Goal: Information Seeking & Learning: Check status

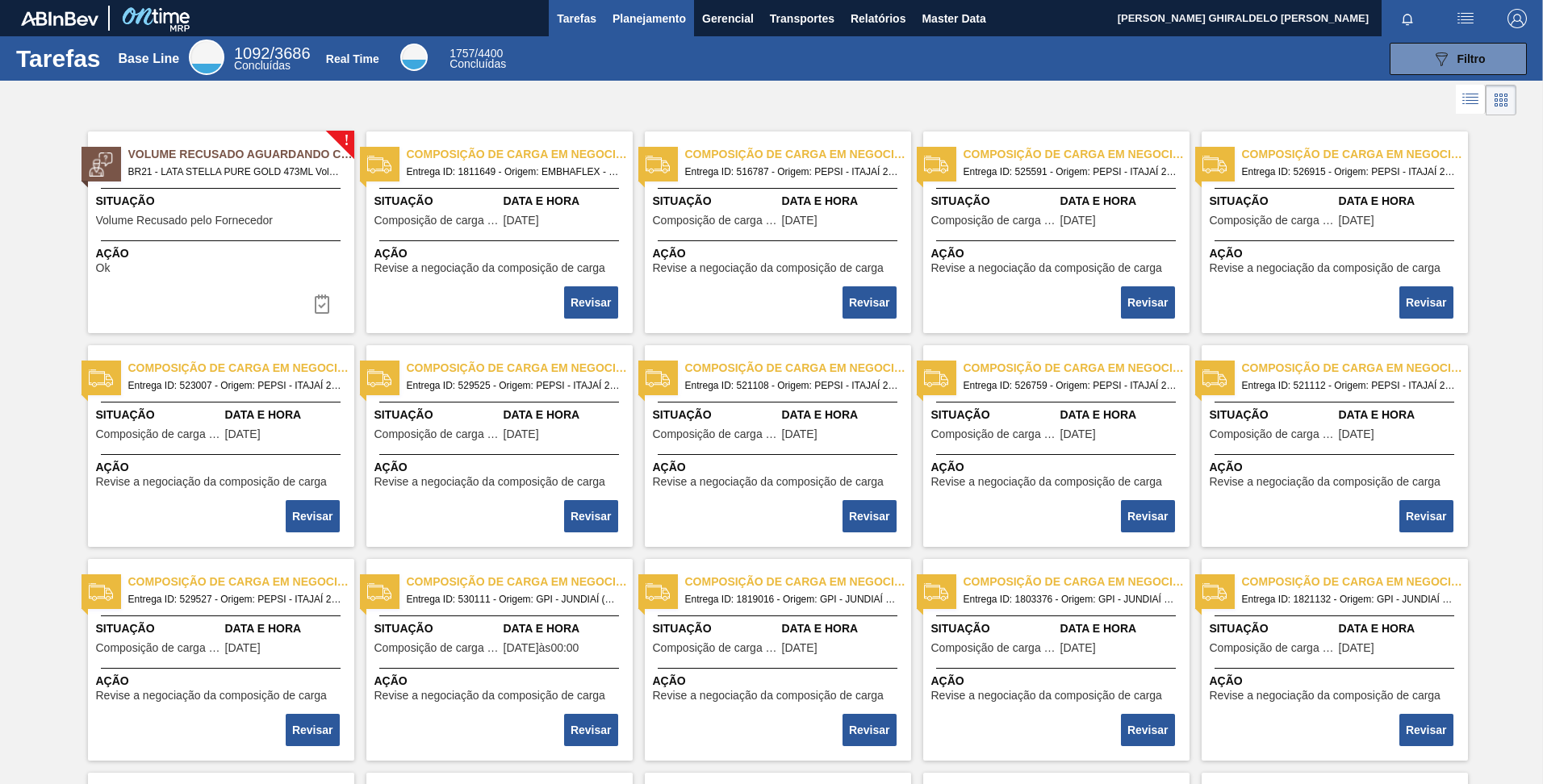
click at [637, 19] on span "Planejamento" at bounding box center [649, 18] width 74 height 19
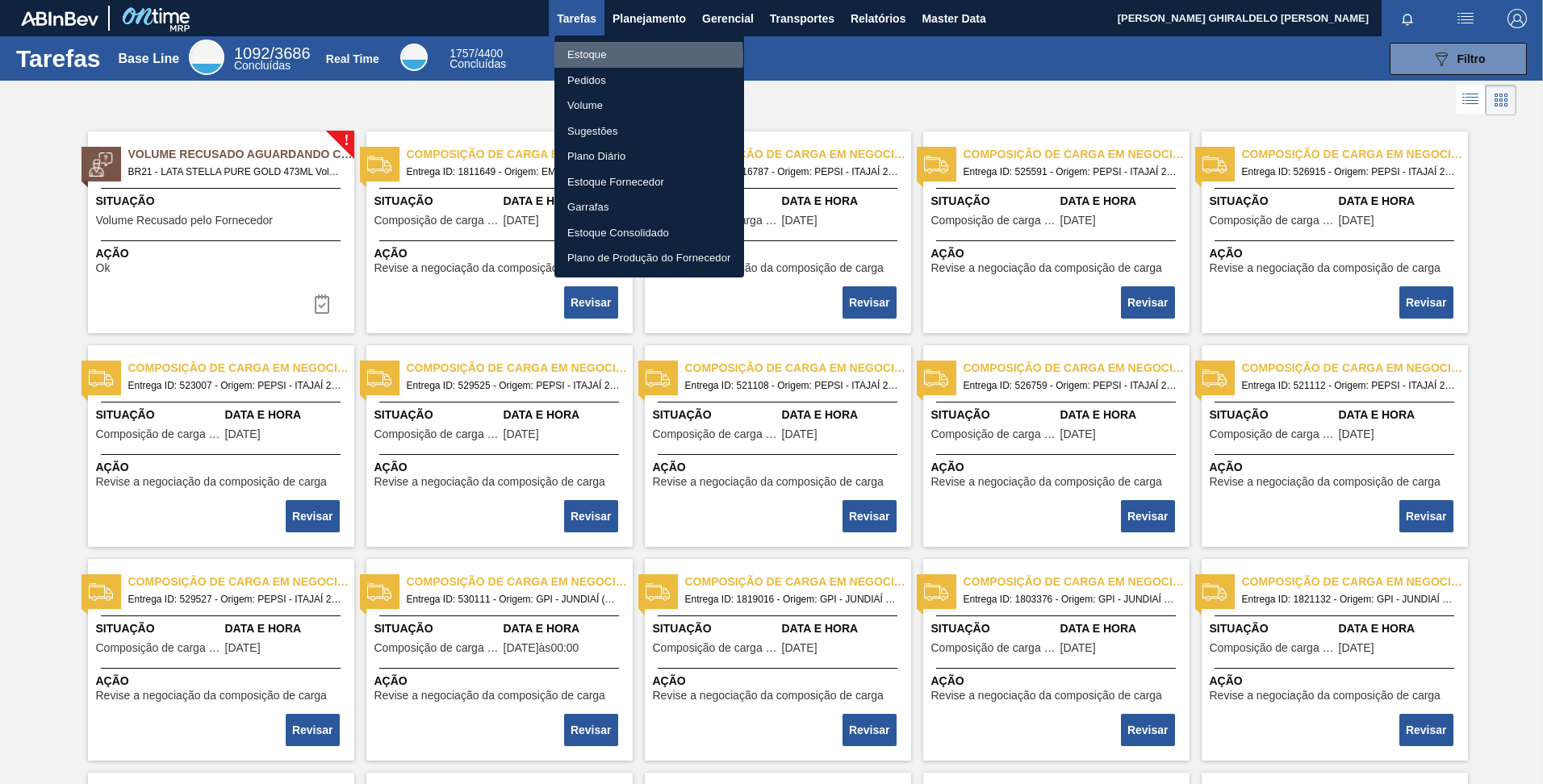
click at [586, 57] on li "Estoque" at bounding box center [649, 54] width 189 height 26
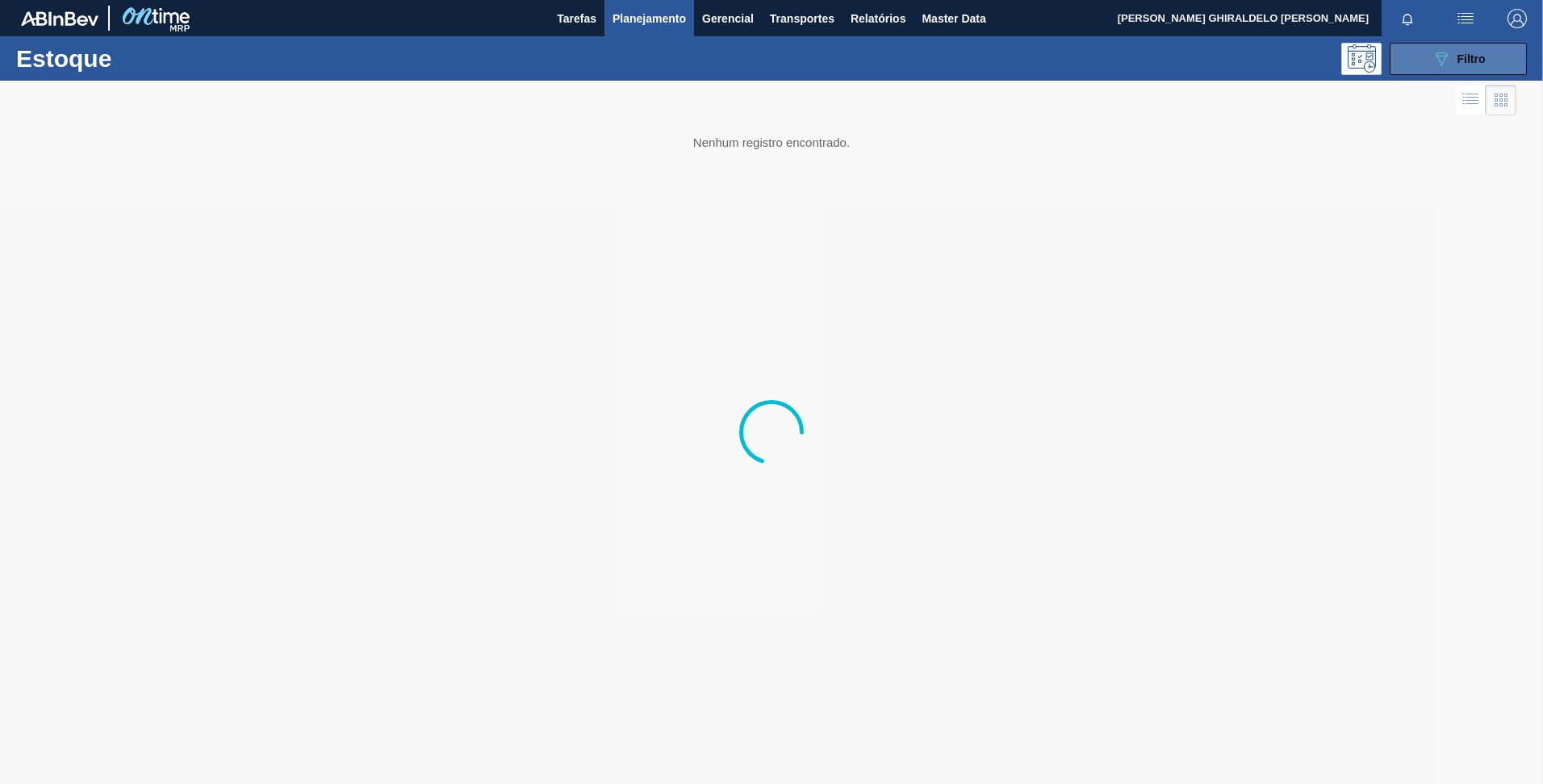
click at [1458, 54] on span "Filtro" at bounding box center [1472, 59] width 28 height 13
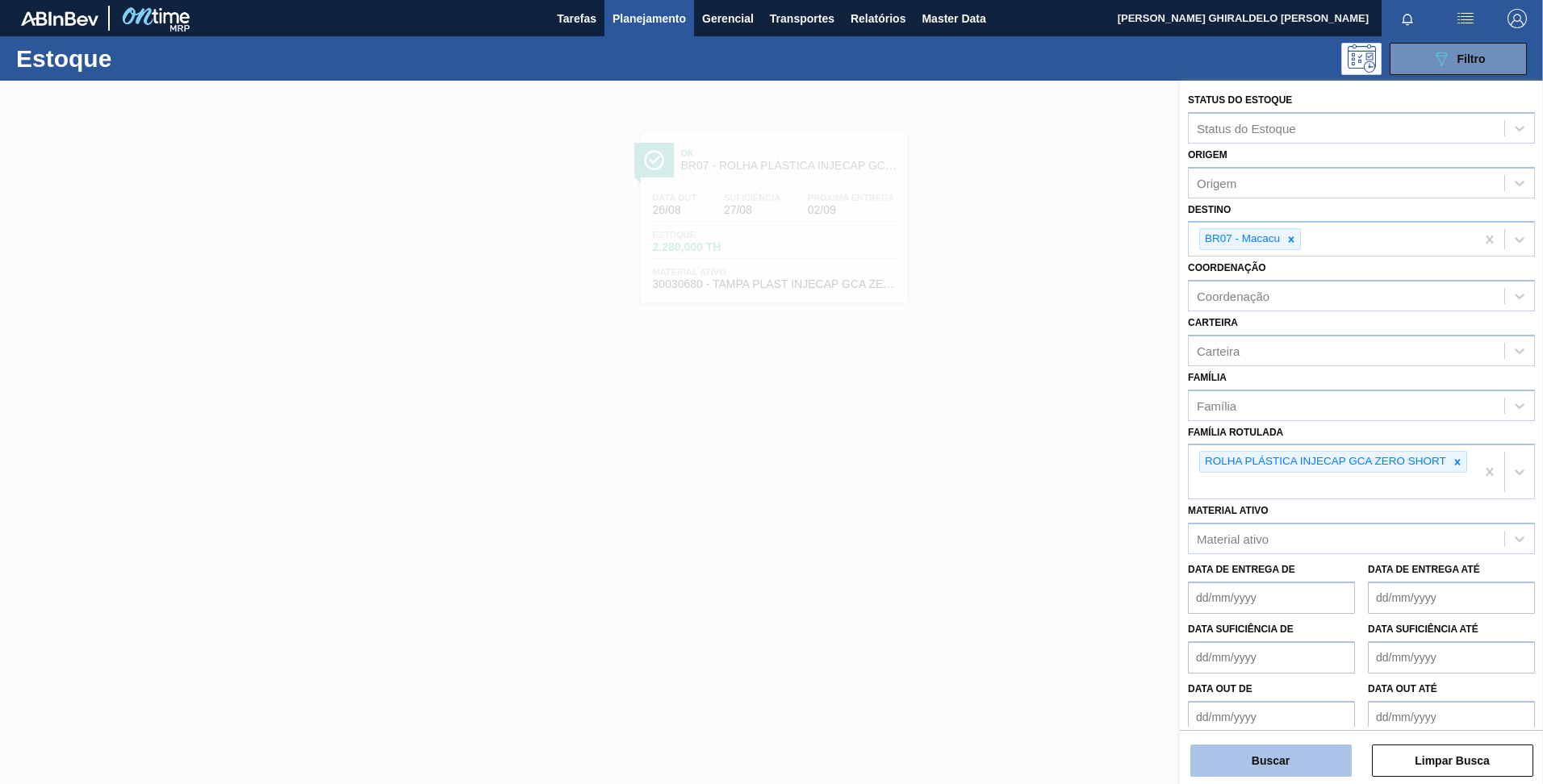
click at [1241, 759] on button "Buscar" at bounding box center [1271, 761] width 162 height 33
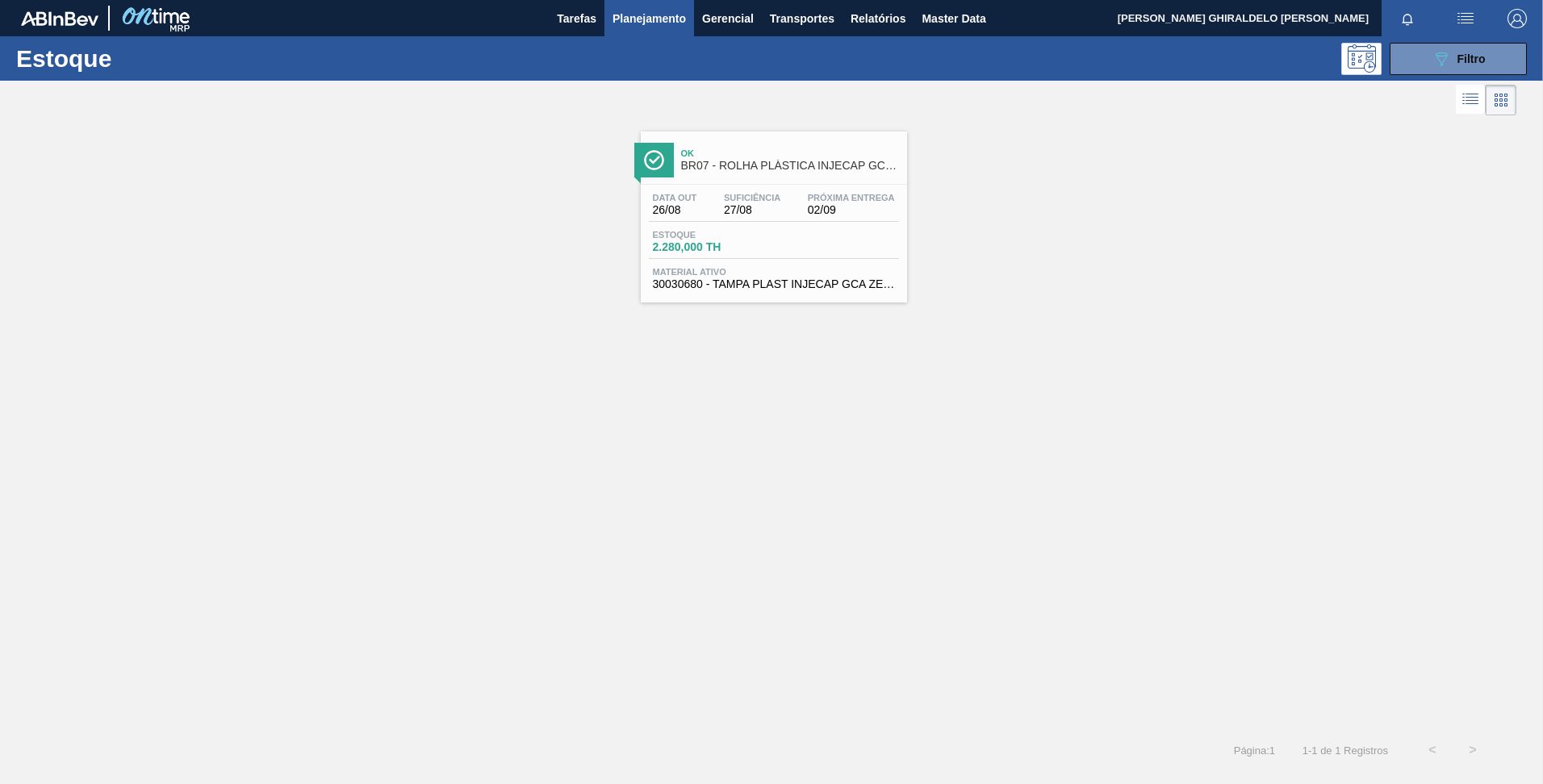
click at [735, 147] on div "Ok BR07 - ROLHA PLÁSTICA INJECAP GCA ZERO SHORT" at bounding box center [790, 160] width 218 height 36
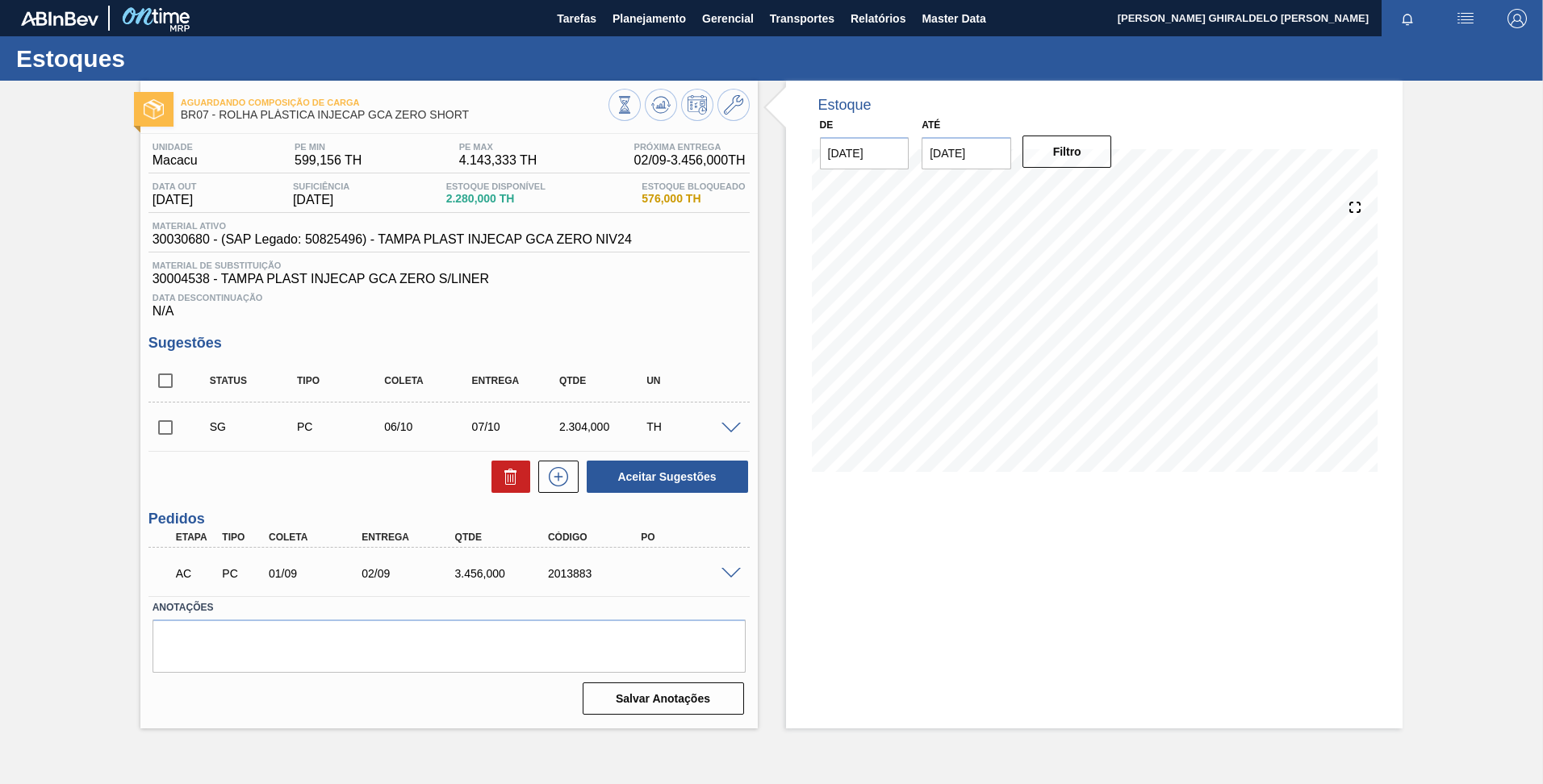
click at [999, 158] on input "[DATE]" at bounding box center [966, 153] width 90 height 33
click at [1097, 195] on button "Next Month" at bounding box center [1102, 192] width 11 height 11
click at [1068, 348] on div "31" at bounding box center [1072, 348] width 22 height 22
type input "[DATE]"
click at [1063, 158] on button "Filtro" at bounding box center [1066, 152] width 90 height 33
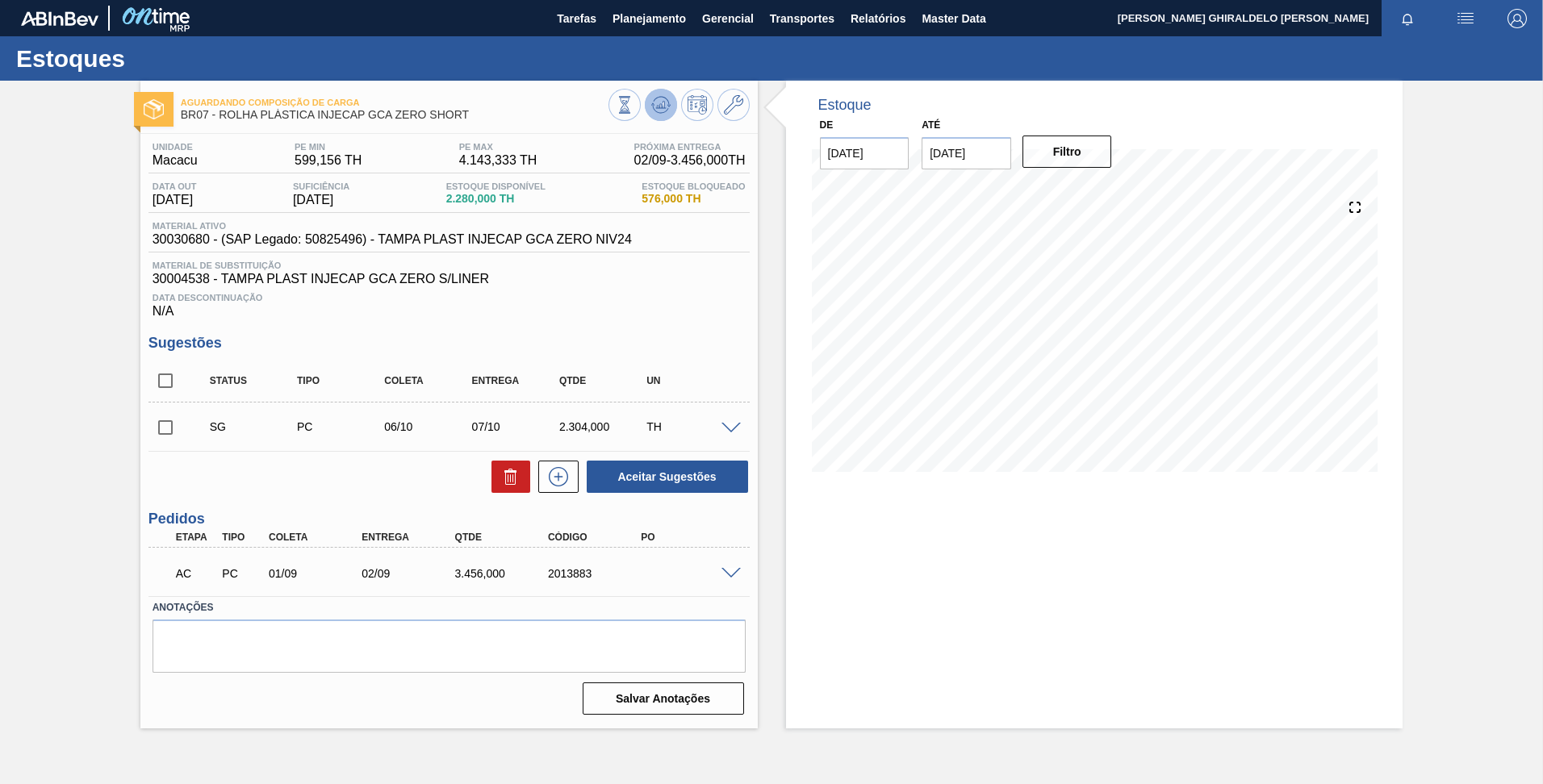
click at [664, 104] on icon at bounding box center [660, 104] width 11 height 8
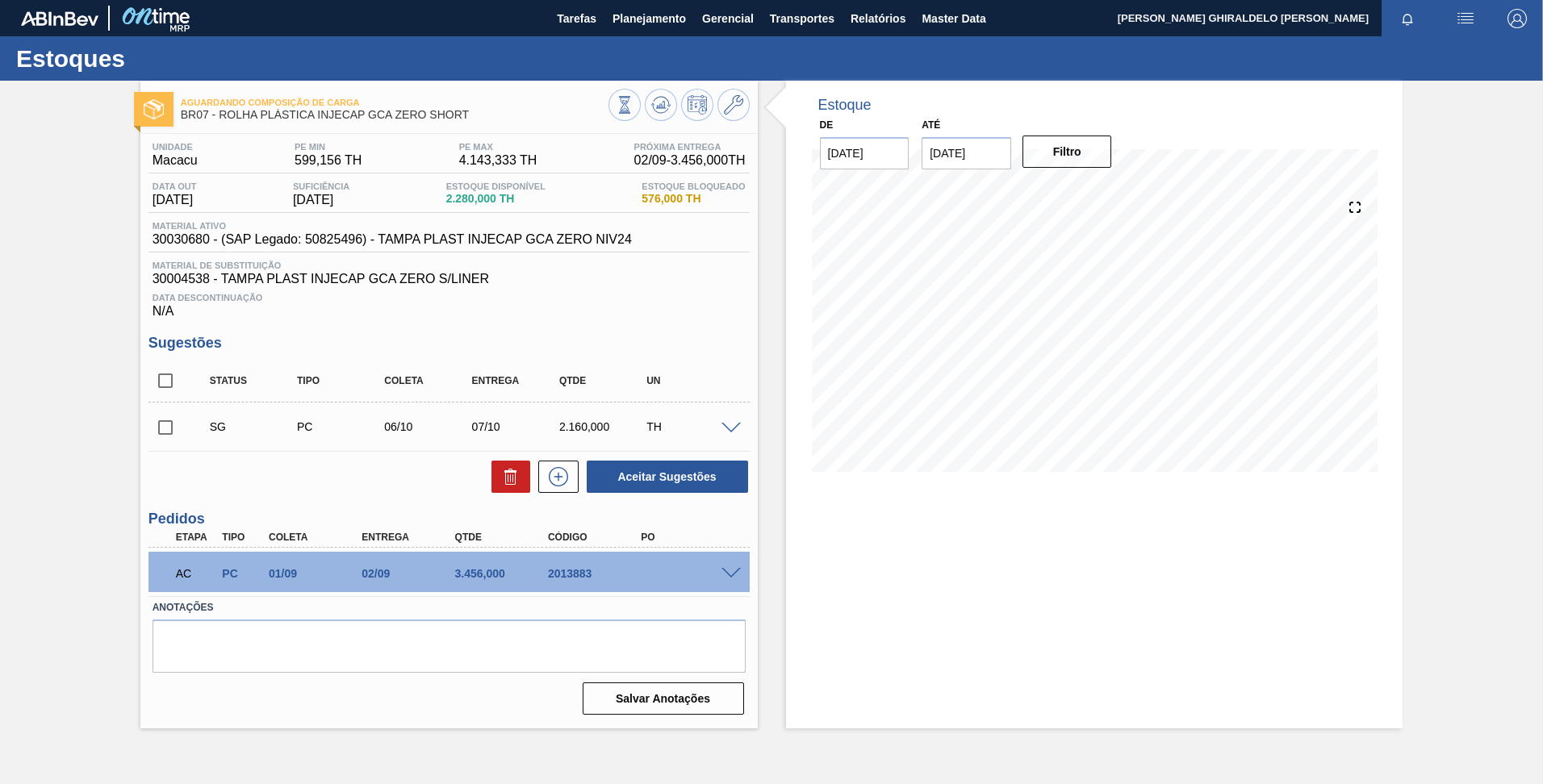
click at [232, 109] on span "BR07 - ROLHA PLÁSTICA INJECAP GCA ZERO SHORT" at bounding box center [395, 115] width 428 height 12
drag, startPoint x: 224, startPoint y: 113, endPoint x: 477, endPoint y: 112, distance: 253.0
click at [477, 112] on span "BR07 - ROLHA PLÁSTICA INJECAP GCA ZERO SHORT" at bounding box center [395, 115] width 428 height 12
copy span "OLHA PLÁSTICA INJECAP GCA ZERO SHORT"
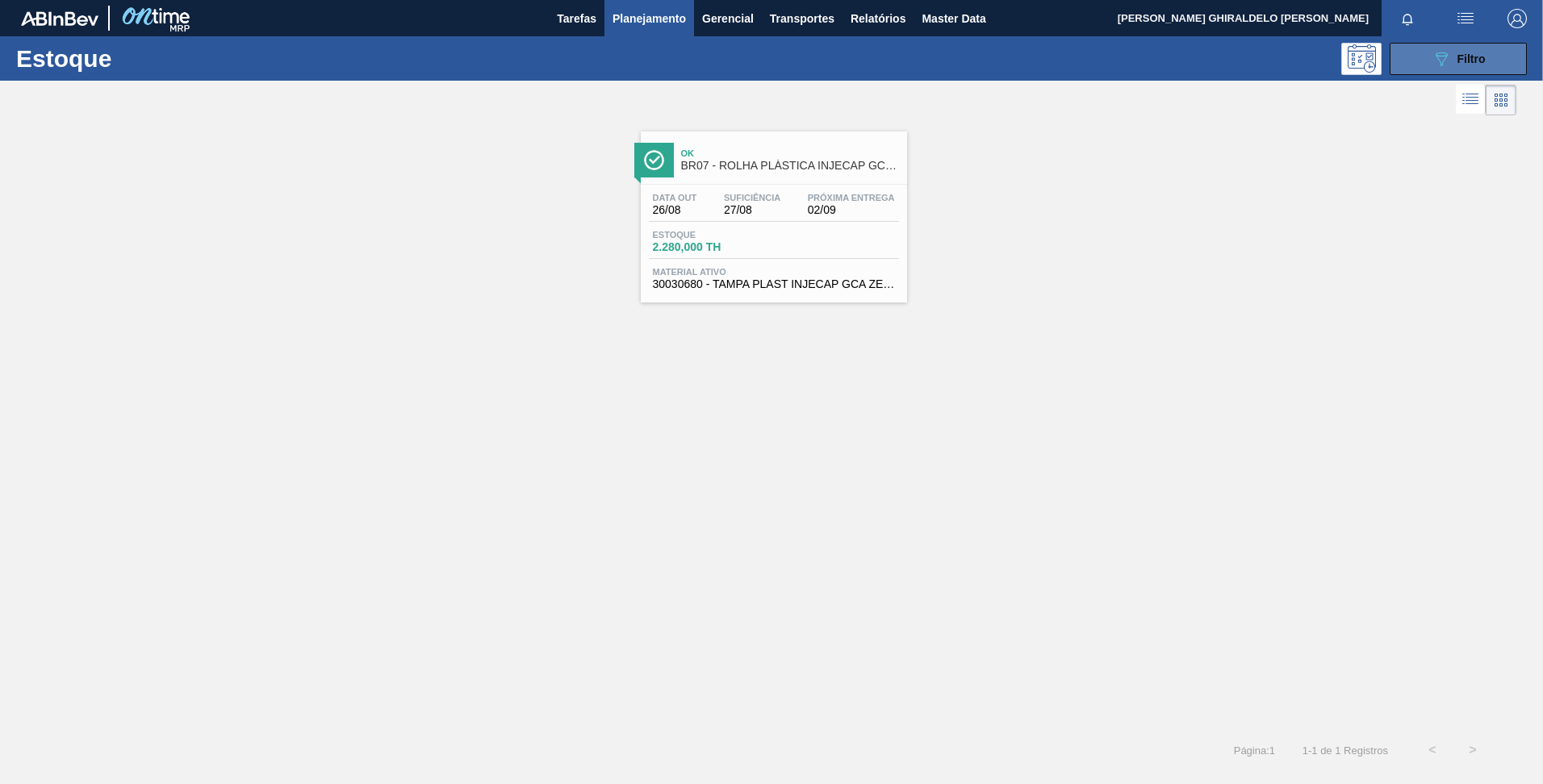
click at [1406, 74] on button "089F7B8B-B2A5-4AFE-B5C0-19BA573D28AC Filtro" at bounding box center [1458, 59] width 137 height 33
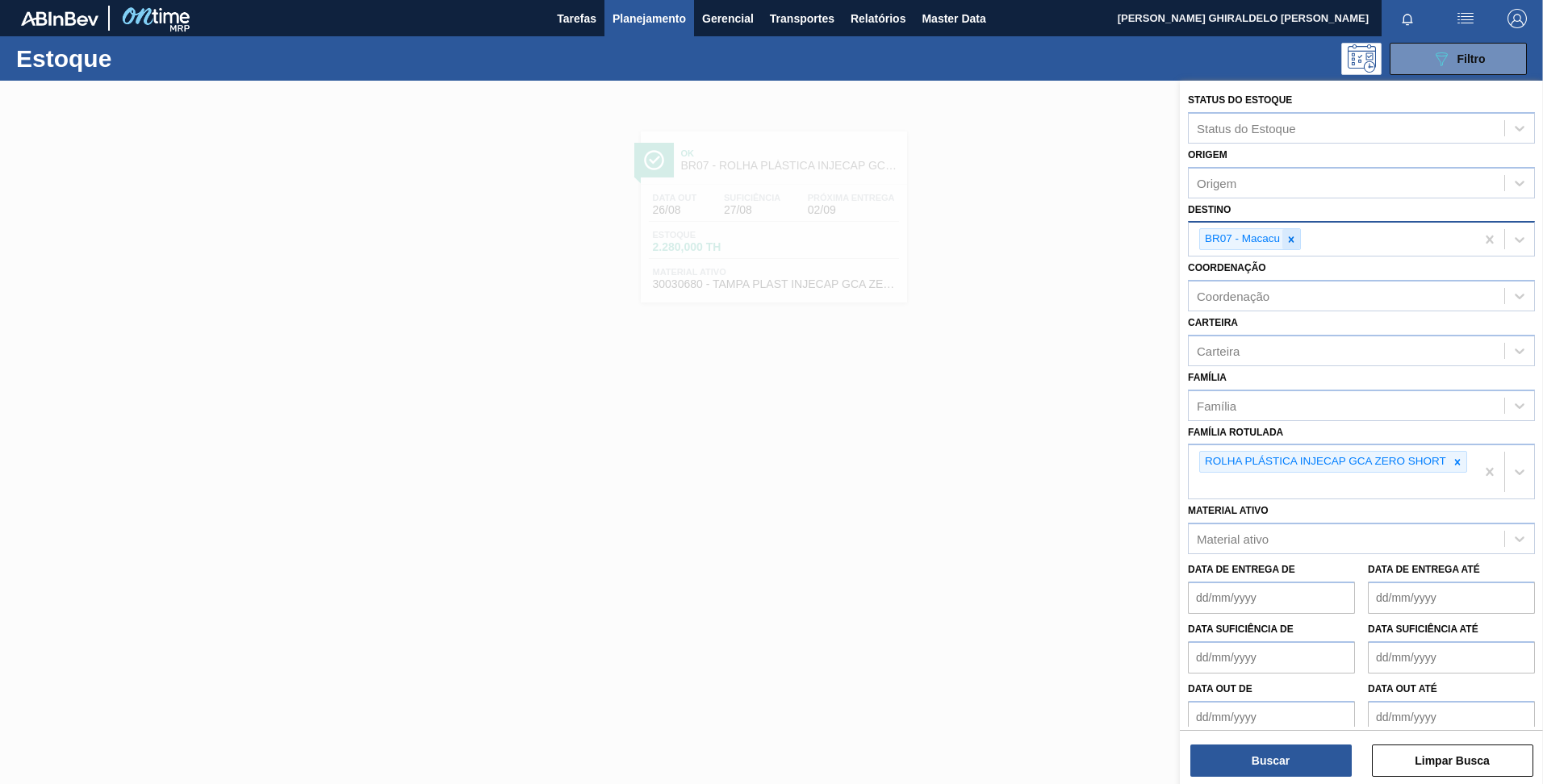
click at [1289, 248] on div at bounding box center [1291, 240] width 18 height 20
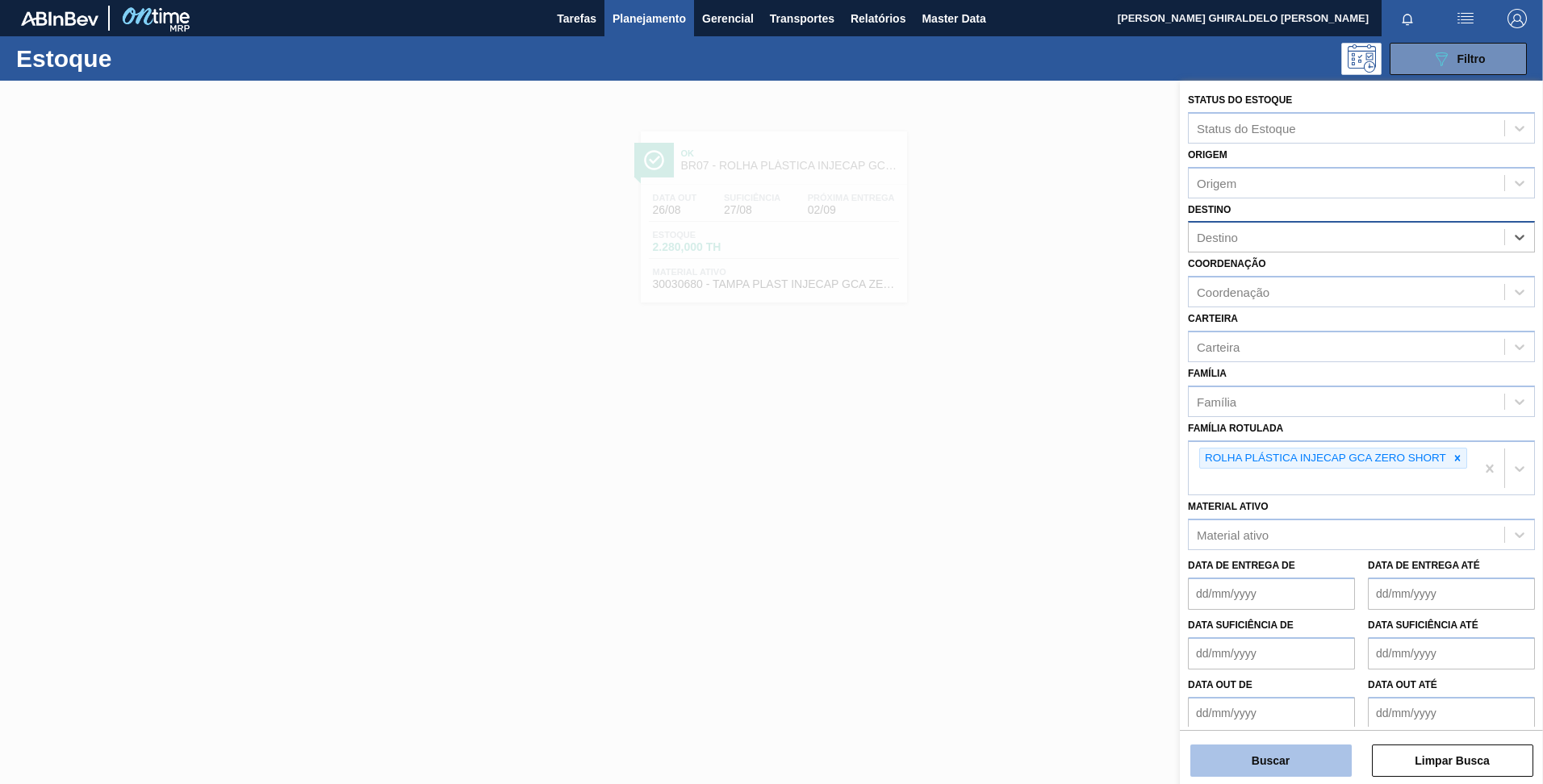
click at [1256, 764] on button "Buscar" at bounding box center [1271, 761] width 162 height 33
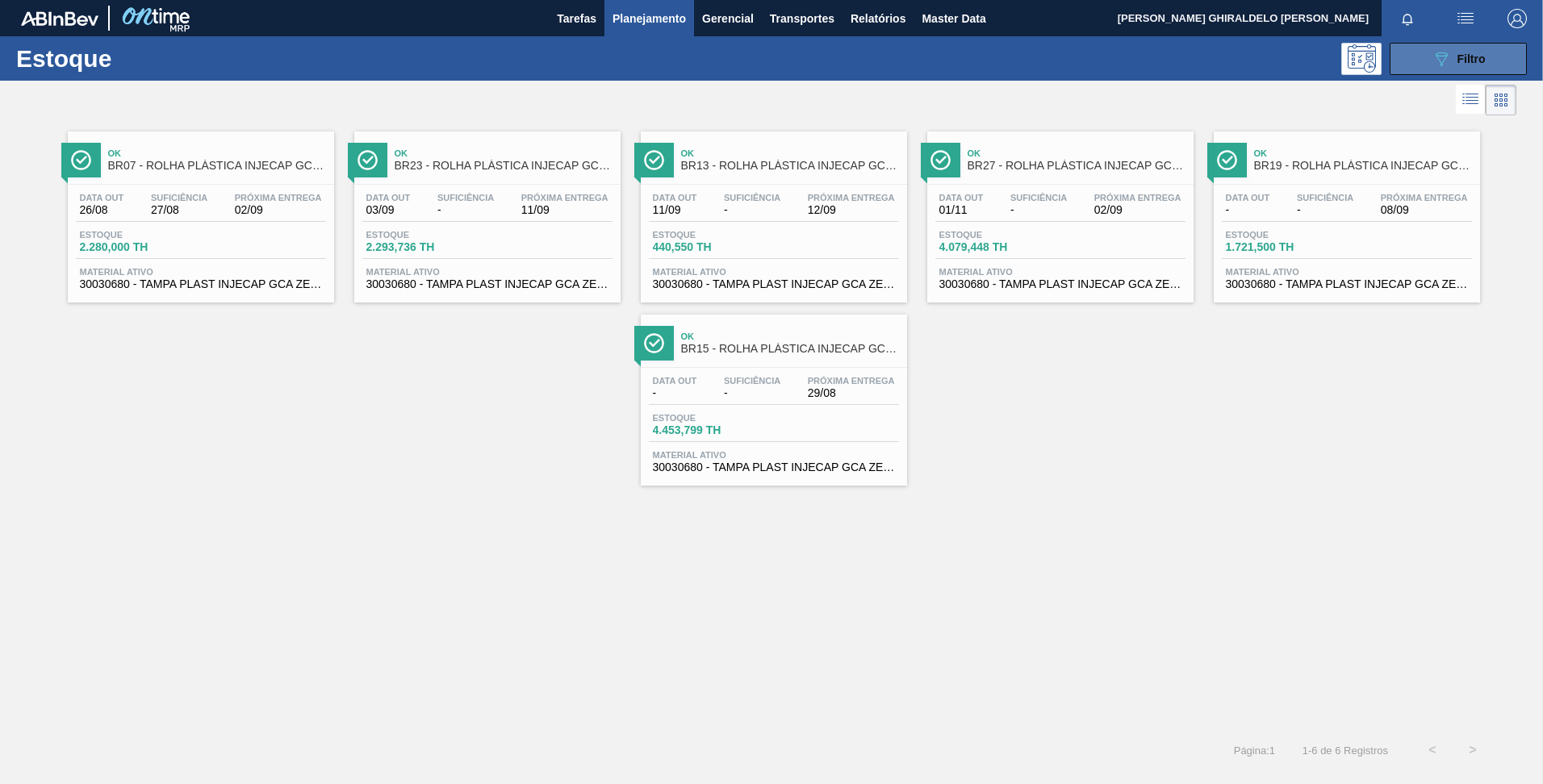
click at [1435, 58] on icon "089F7B8B-B2A5-4AFE-B5C0-19BA573D28AC" at bounding box center [1441, 59] width 19 height 19
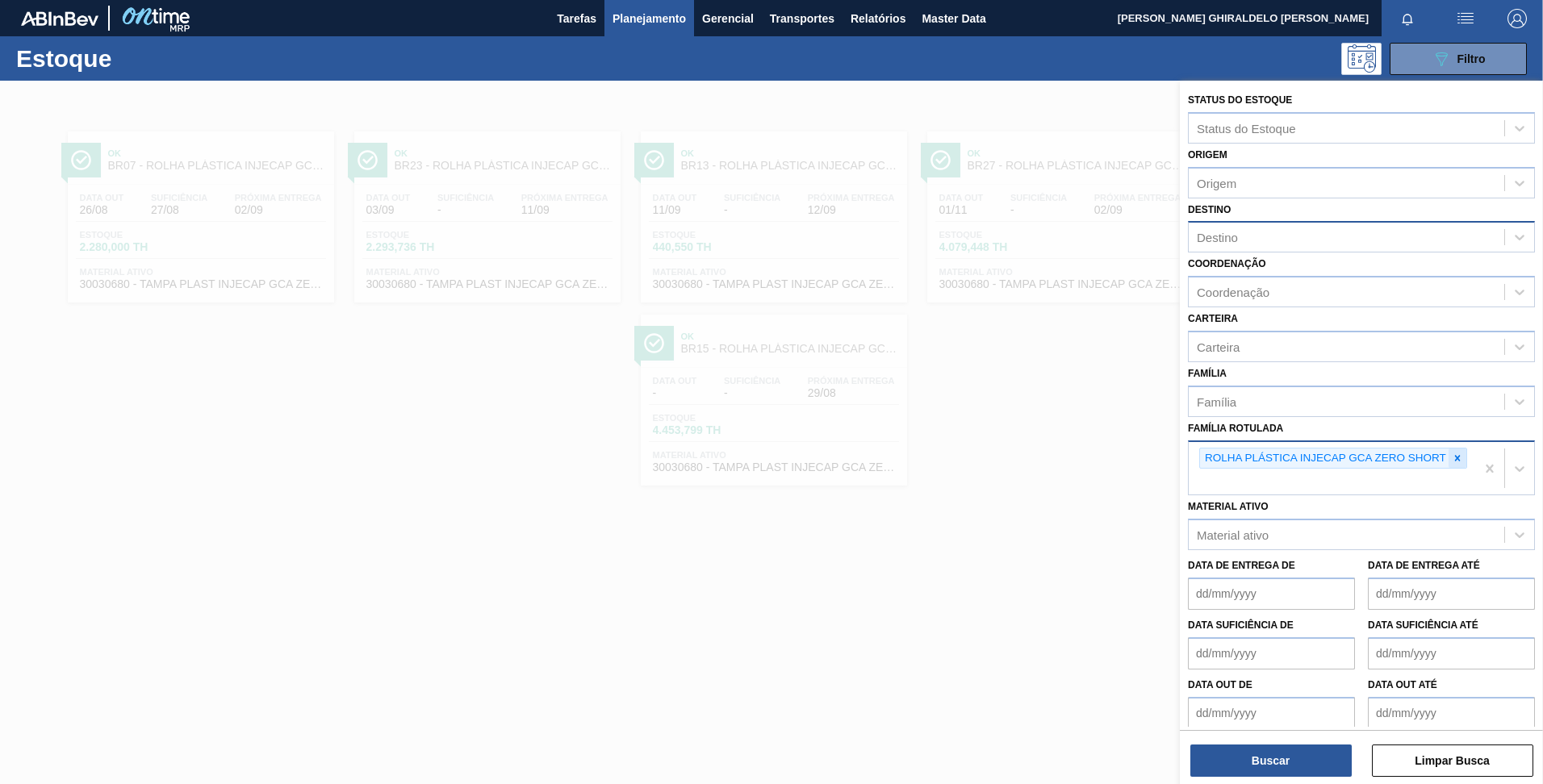
click at [1458, 456] on icon at bounding box center [1457, 457] width 11 height 11
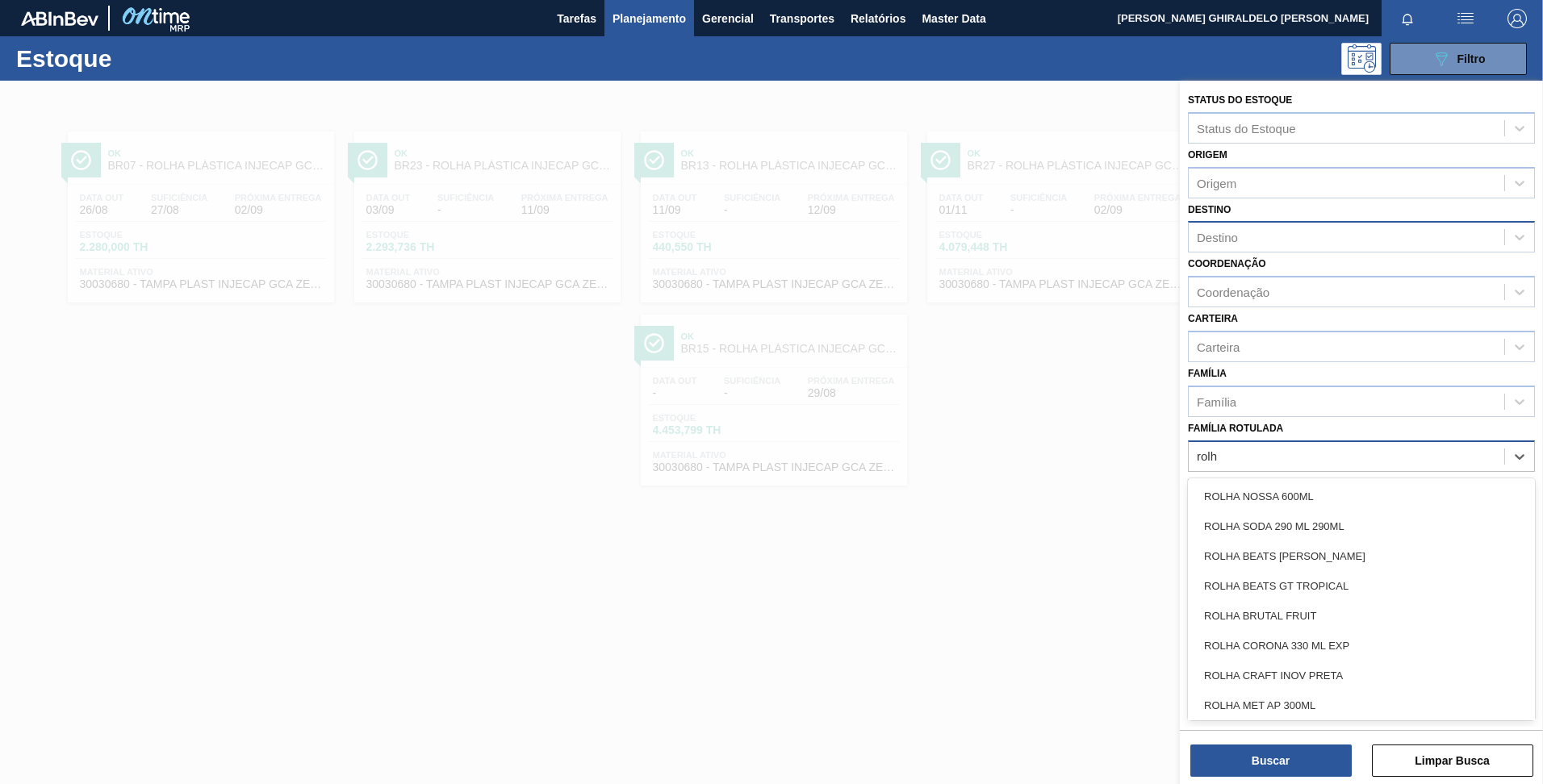
type Rotulada "rolha"
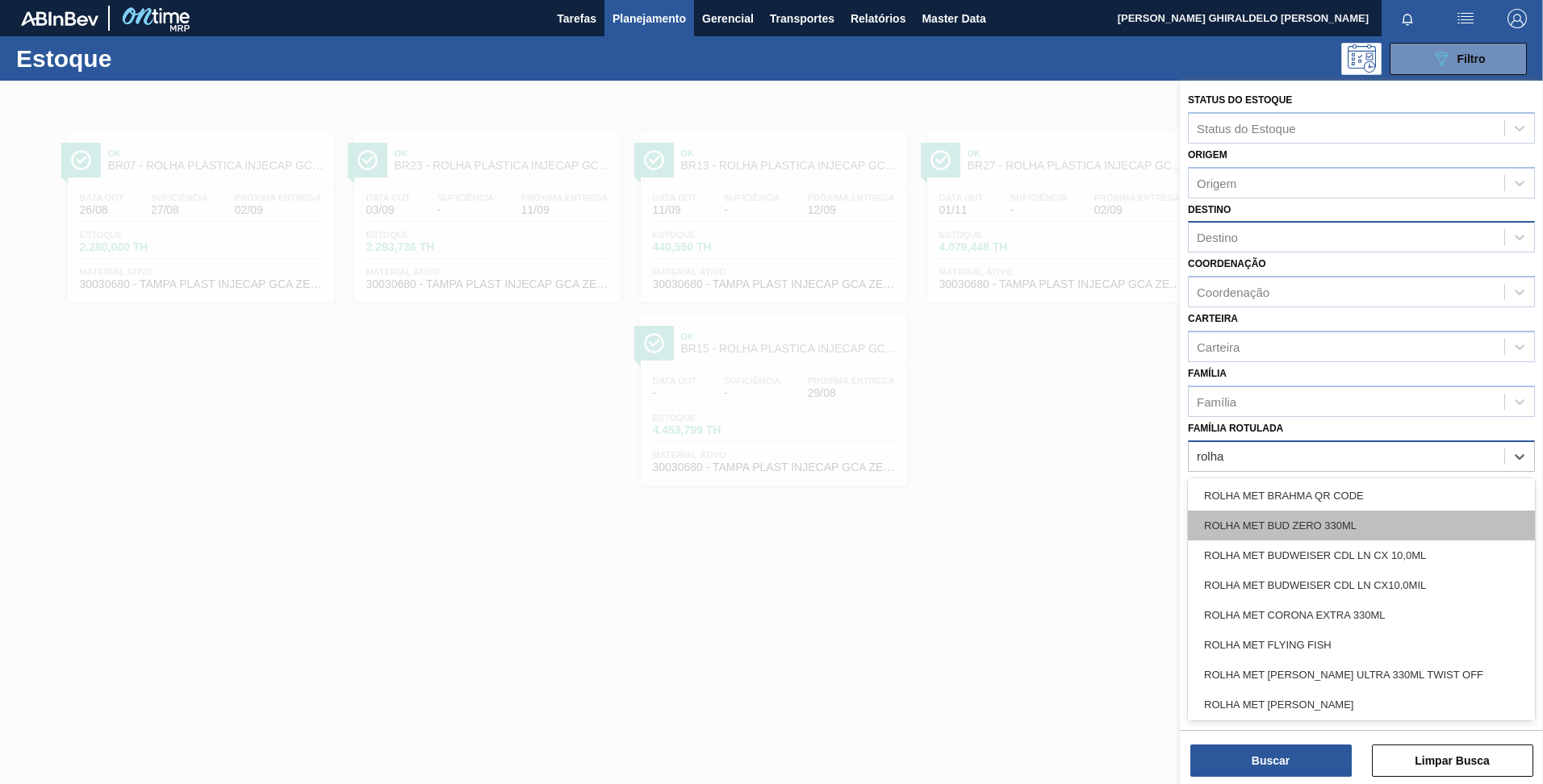
click at [1307, 526] on div "ROLHA MET BUD ZERO 330ML" at bounding box center [1361, 526] width 347 height 30
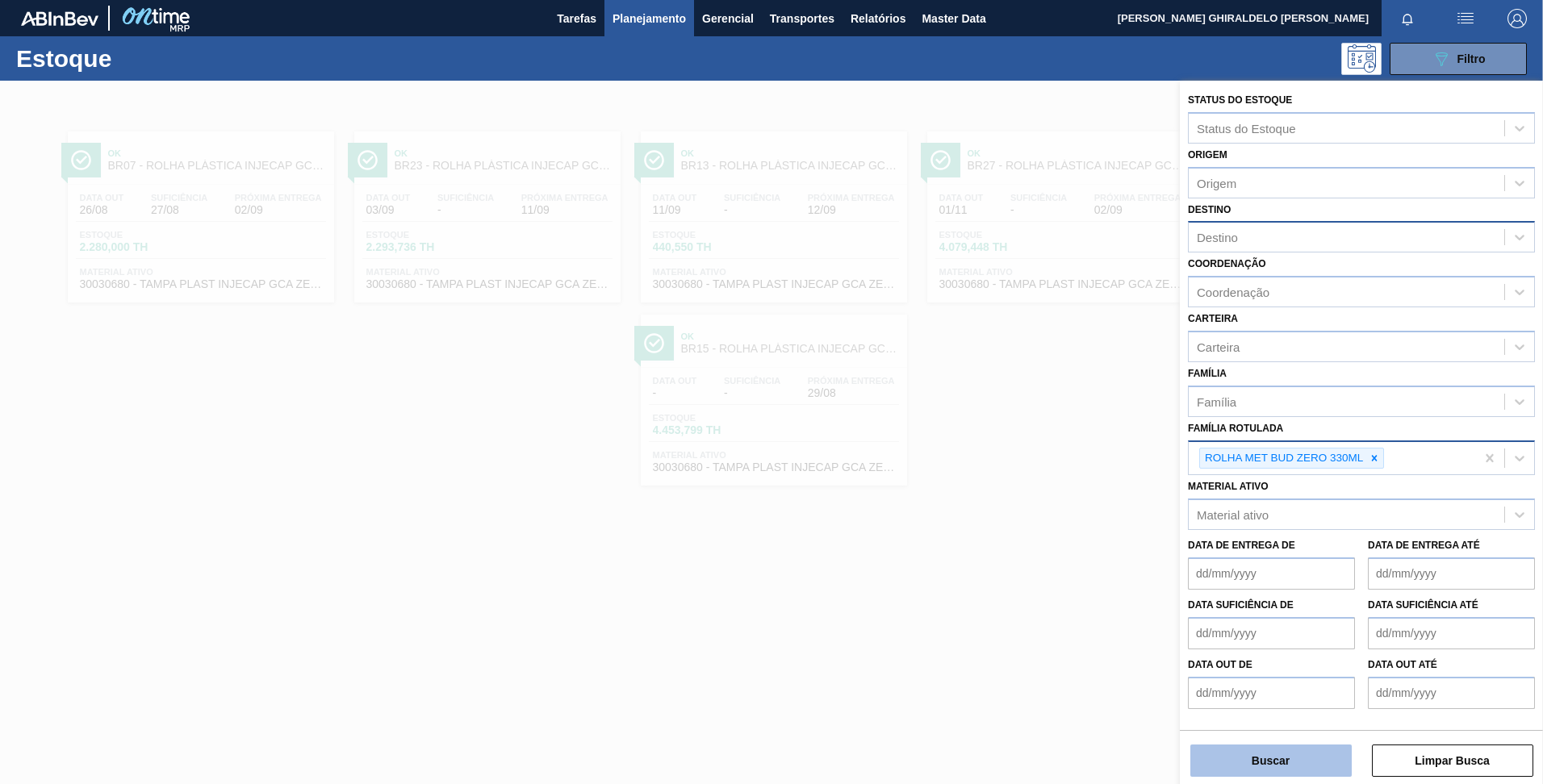
click at [1262, 765] on button "Buscar" at bounding box center [1271, 761] width 162 height 33
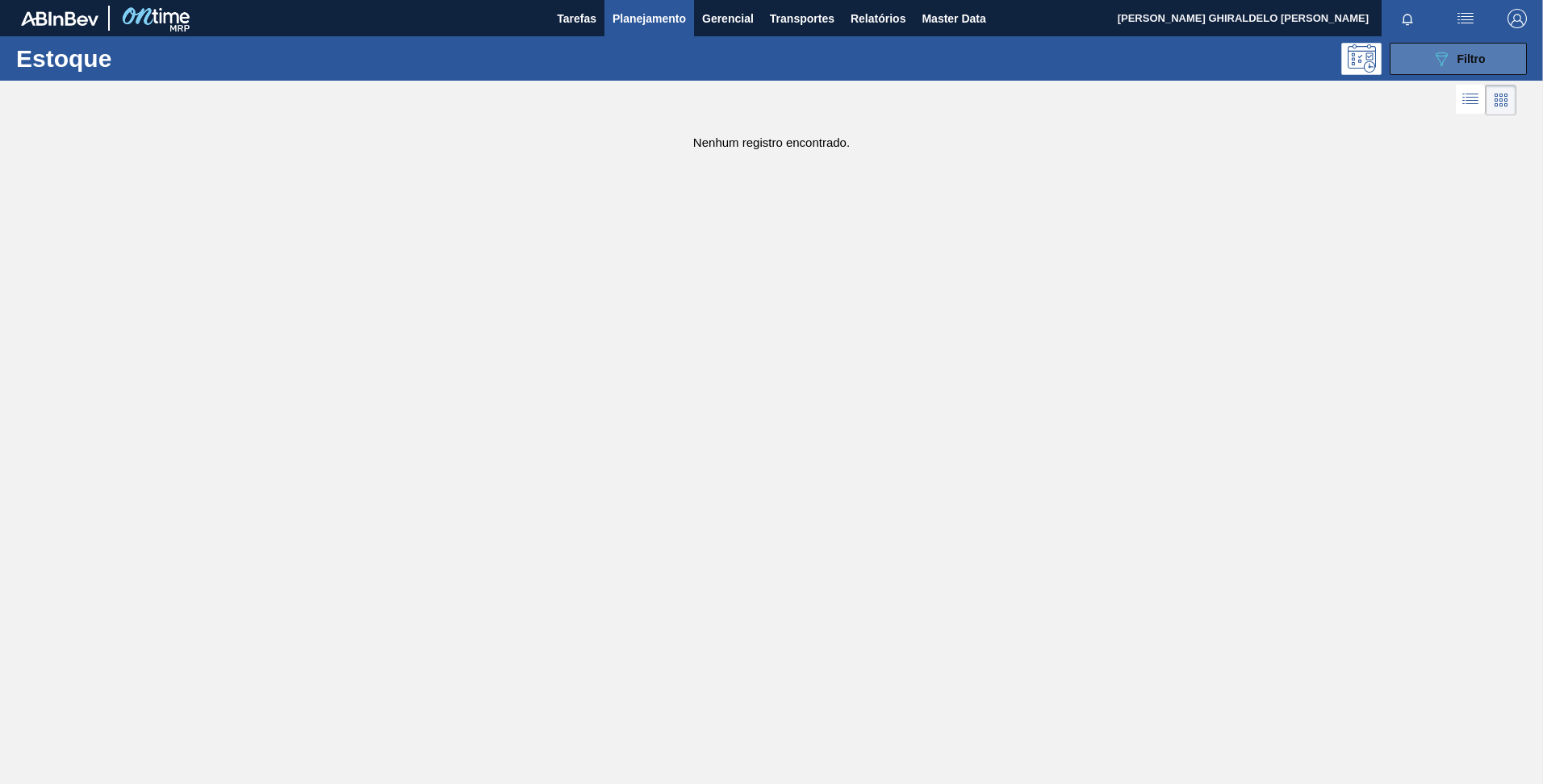
click at [1427, 61] on button "089F7B8B-B2A5-4AFE-B5C0-19BA573D28AC Filtro" at bounding box center [1458, 59] width 137 height 33
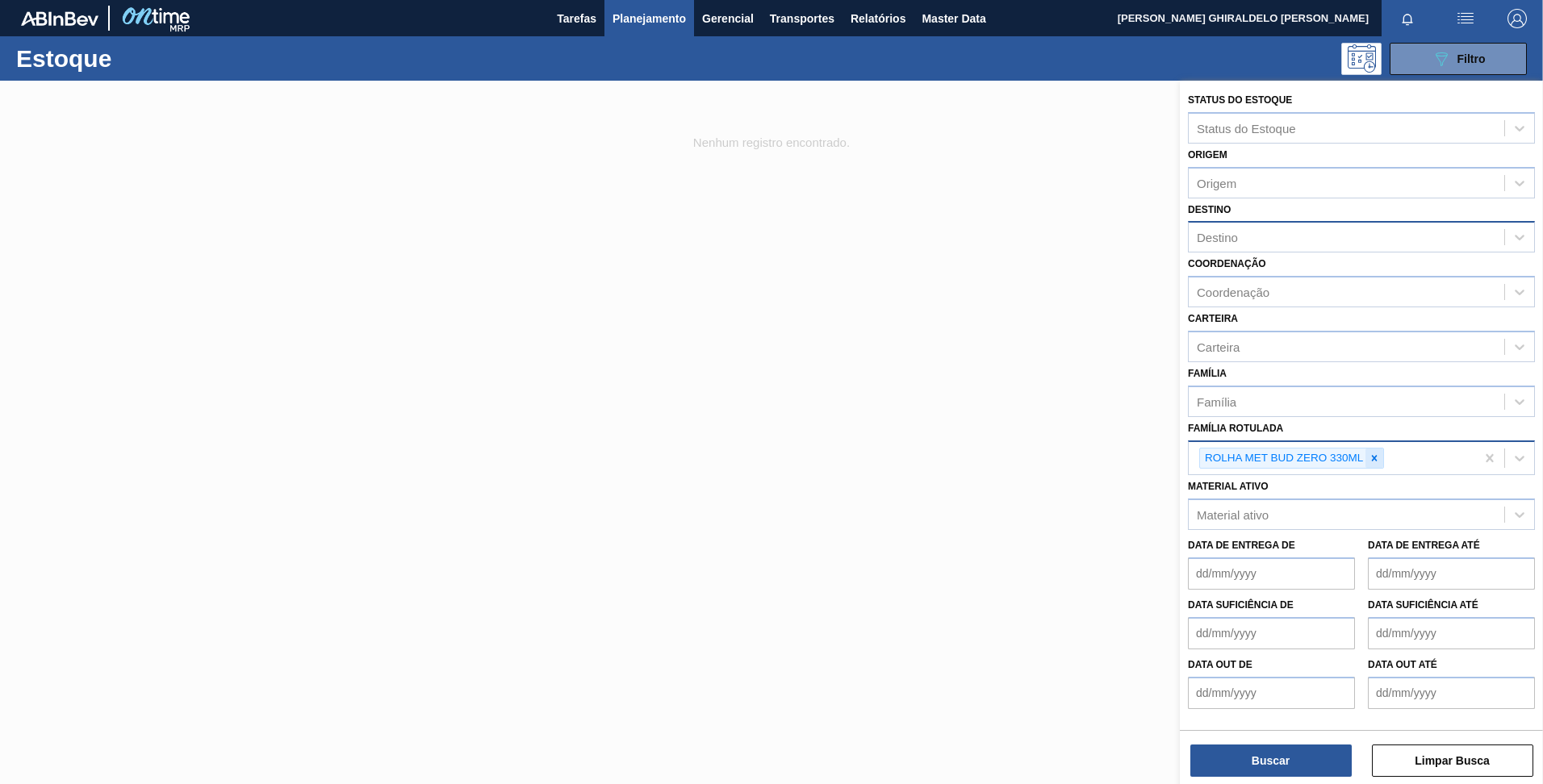
click at [1374, 459] on icon at bounding box center [1374, 457] width 6 height 6
type Rotulada "rolha p"
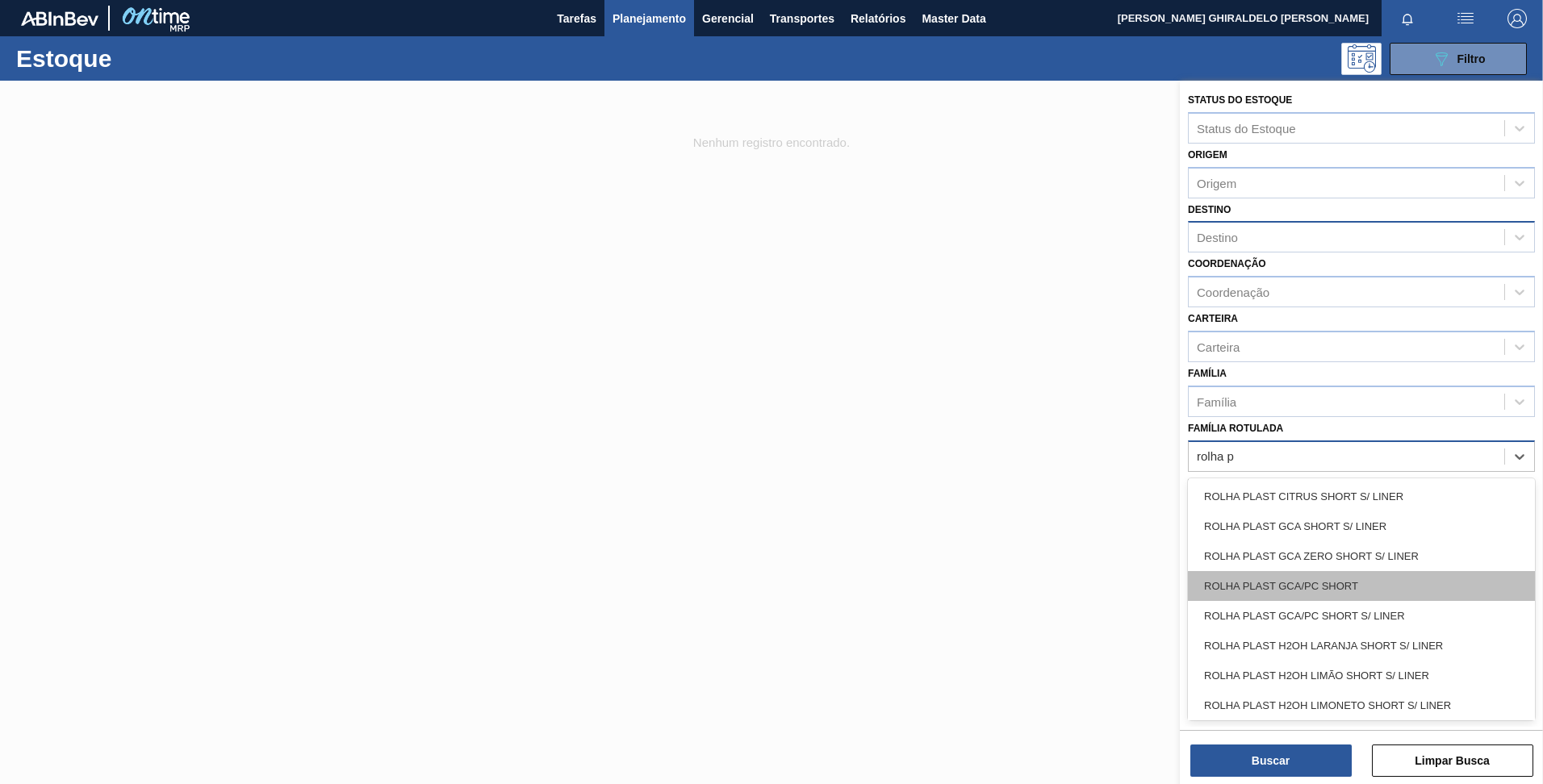
click at [1297, 596] on div "ROLHA PLAST GCA/PC SHORT" at bounding box center [1361, 586] width 347 height 30
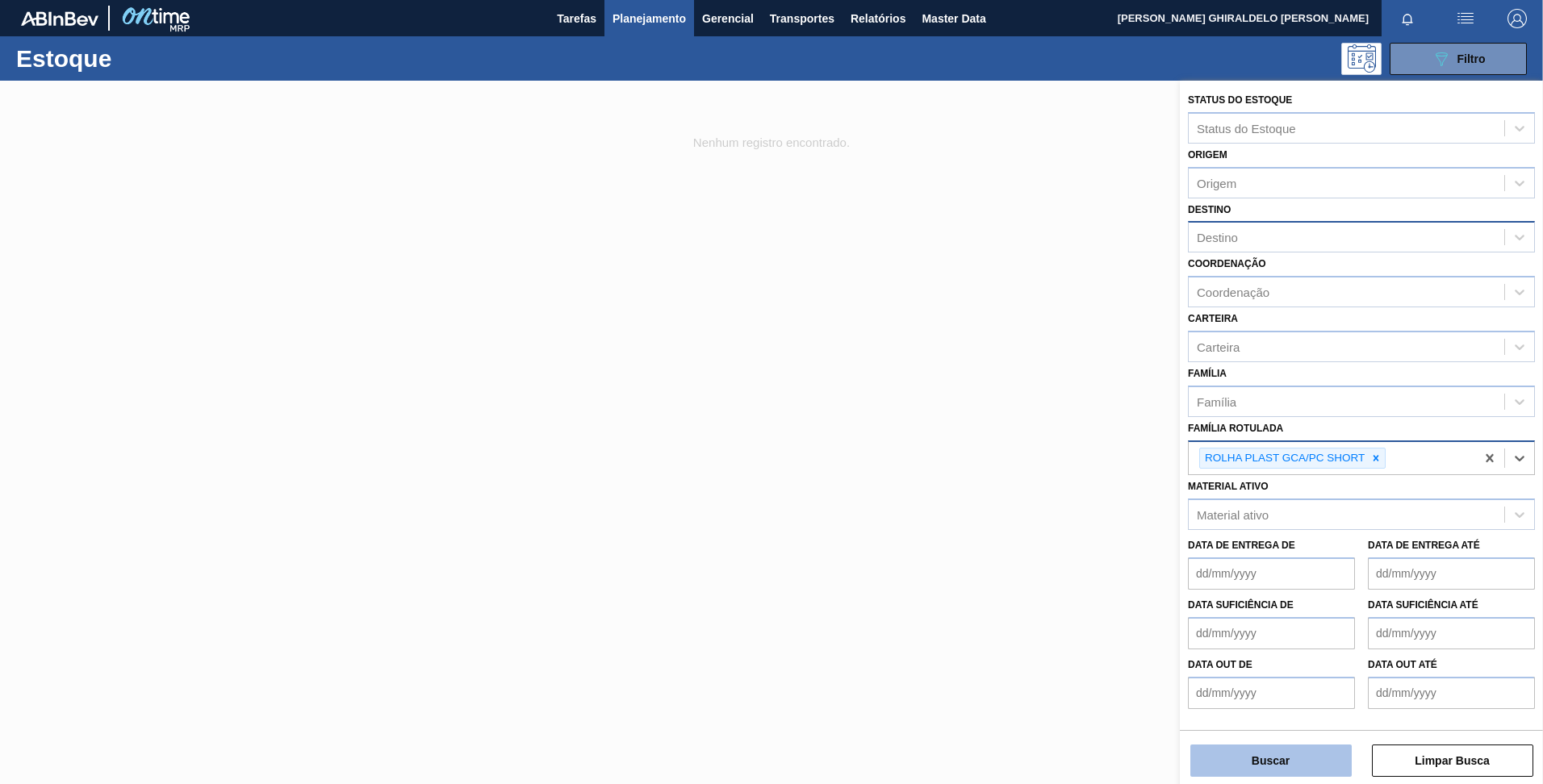
click at [1255, 766] on button "Buscar" at bounding box center [1271, 761] width 162 height 33
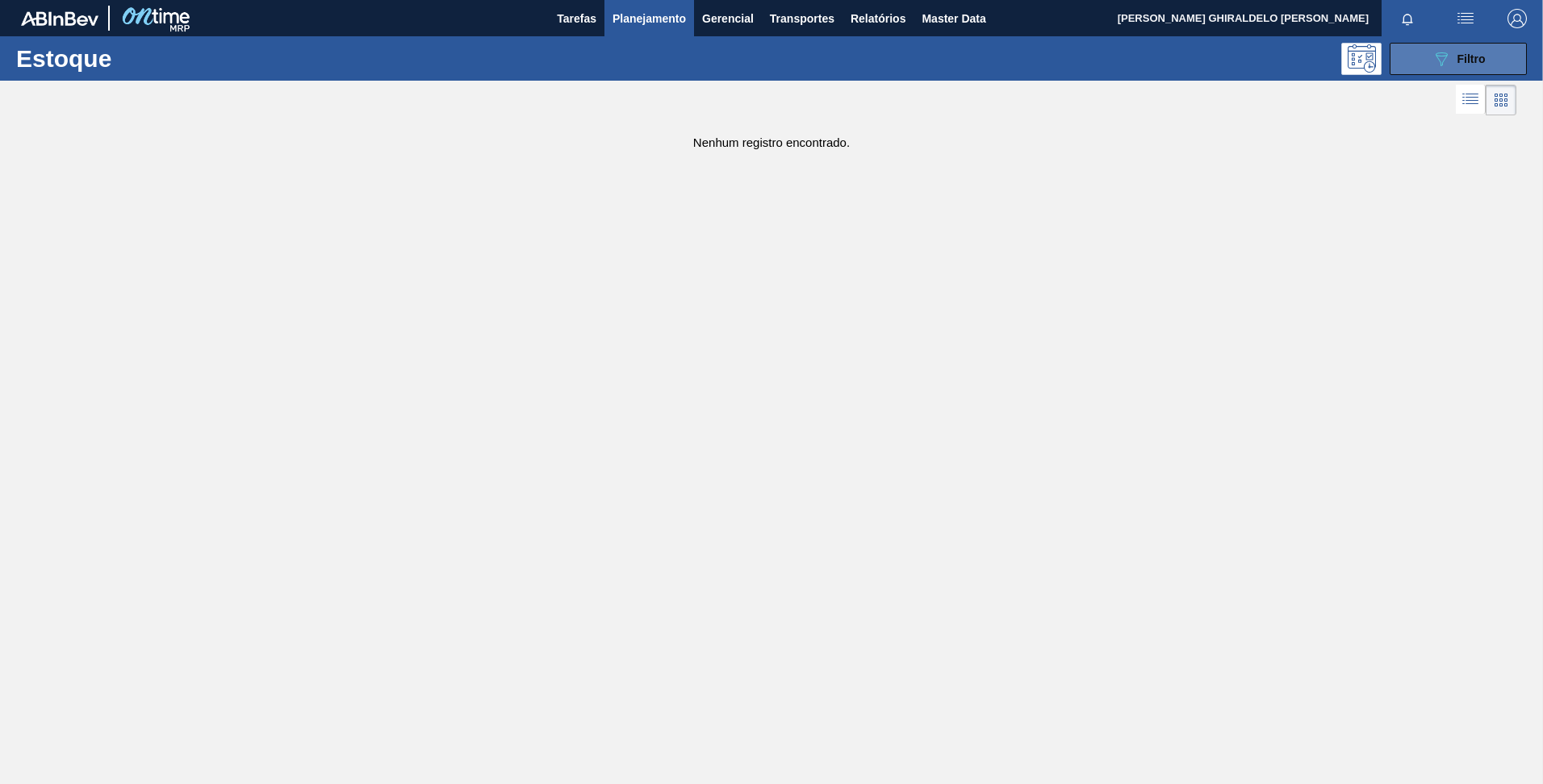
click at [1428, 61] on button "089F7B8B-B2A5-4AFE-B5C0-19BA573D28AC Filtro" at bounding box center [1458, 59] width 137 height 33
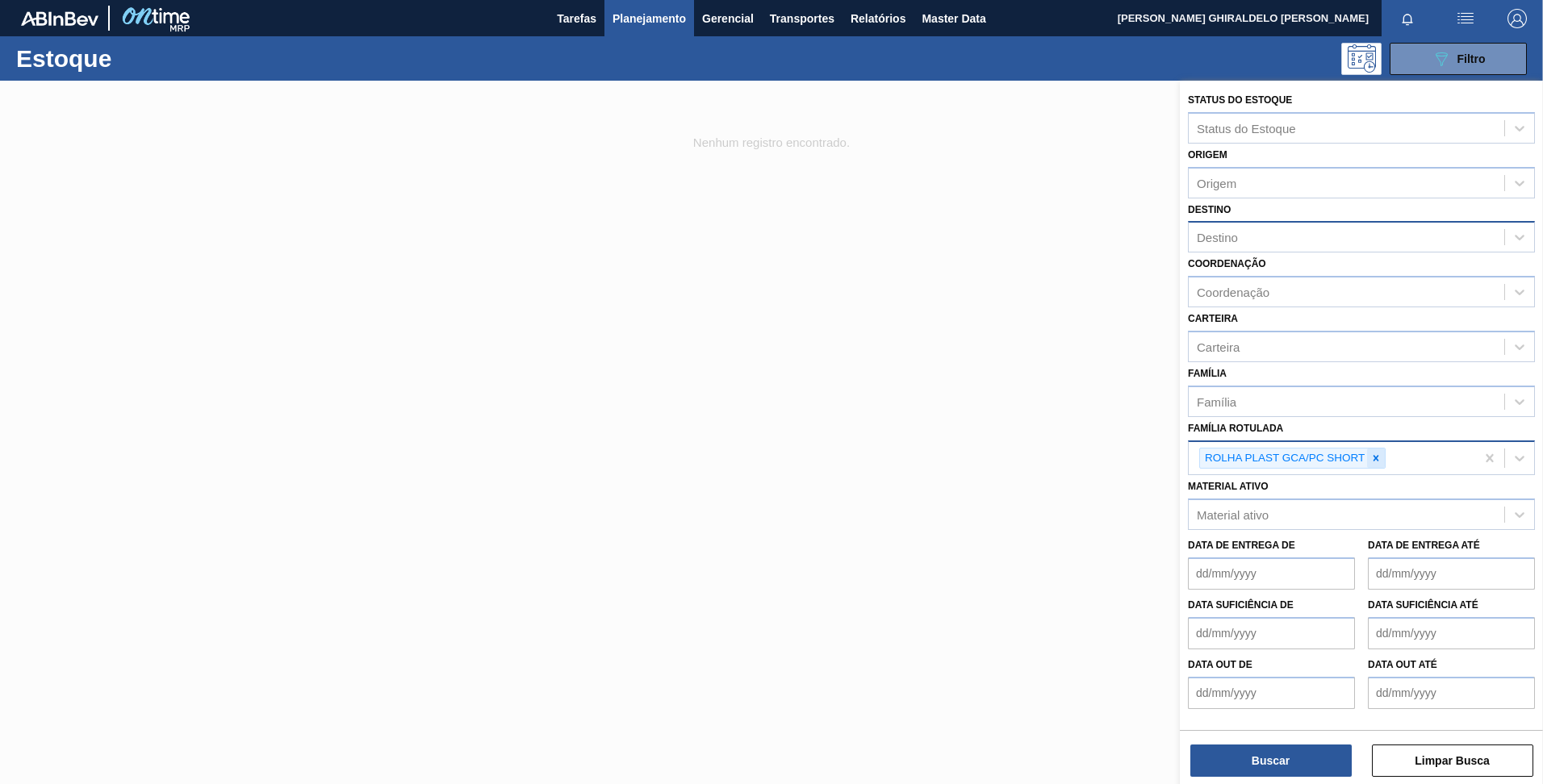
click at [1374, 457] on icon at bounding box center [1375, 457] width 11 height 11
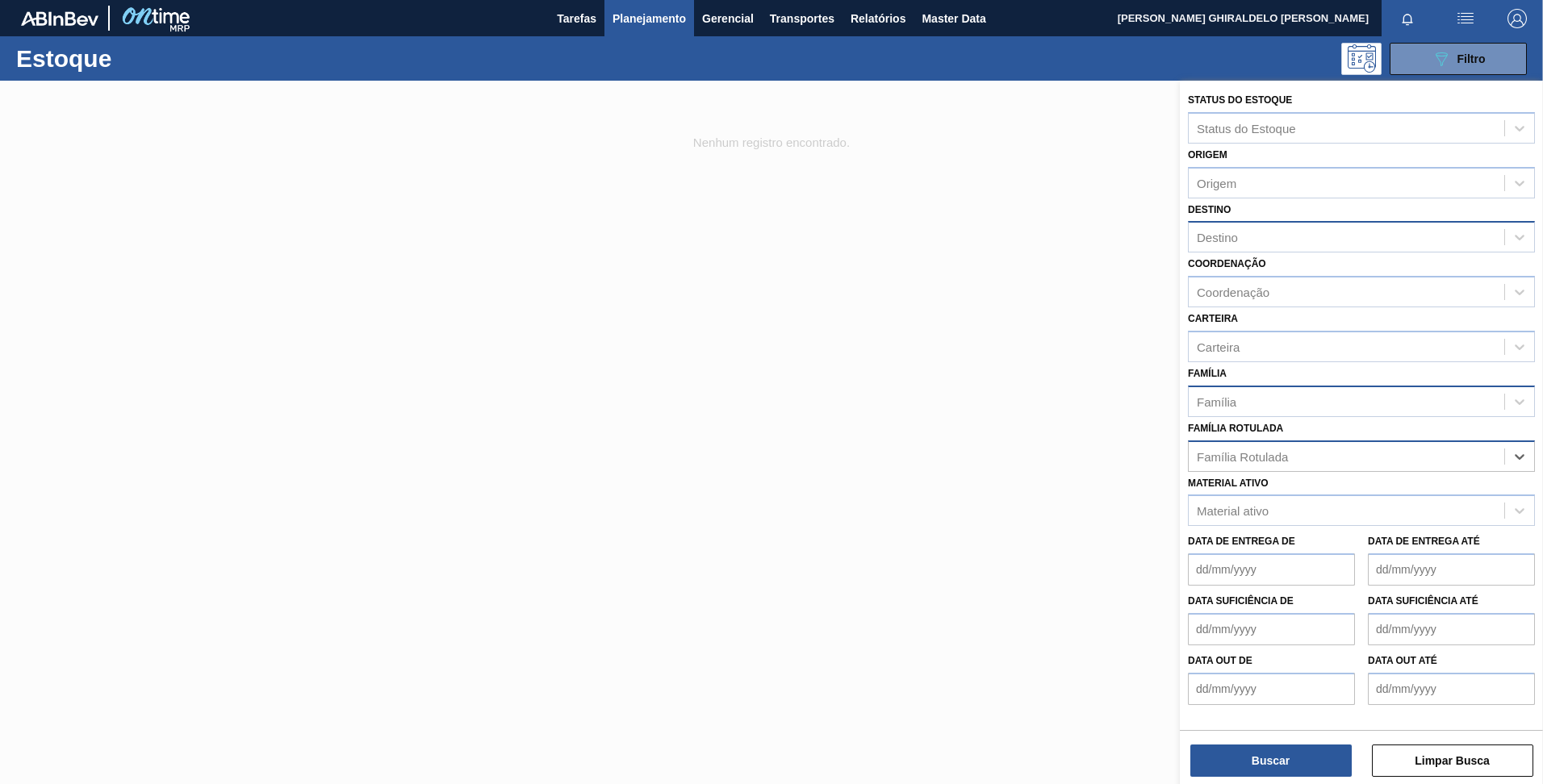
click at [1298, 416] on div "Família" at bounding box center [1361, 401] width 347 height 32
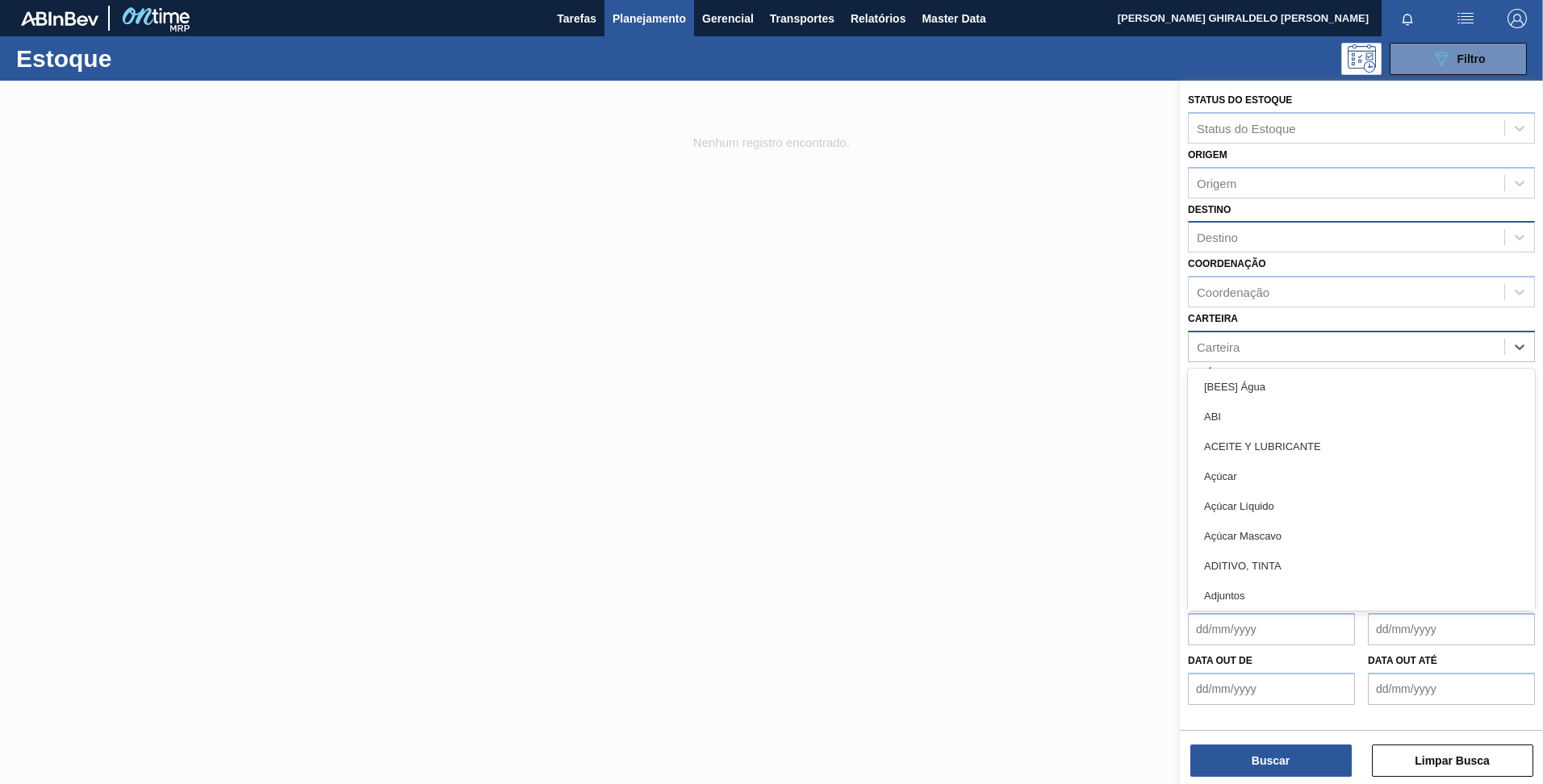
click at [1246, 340] on div "Carteira" at bounding box center [1346, 347] width 316 height 23
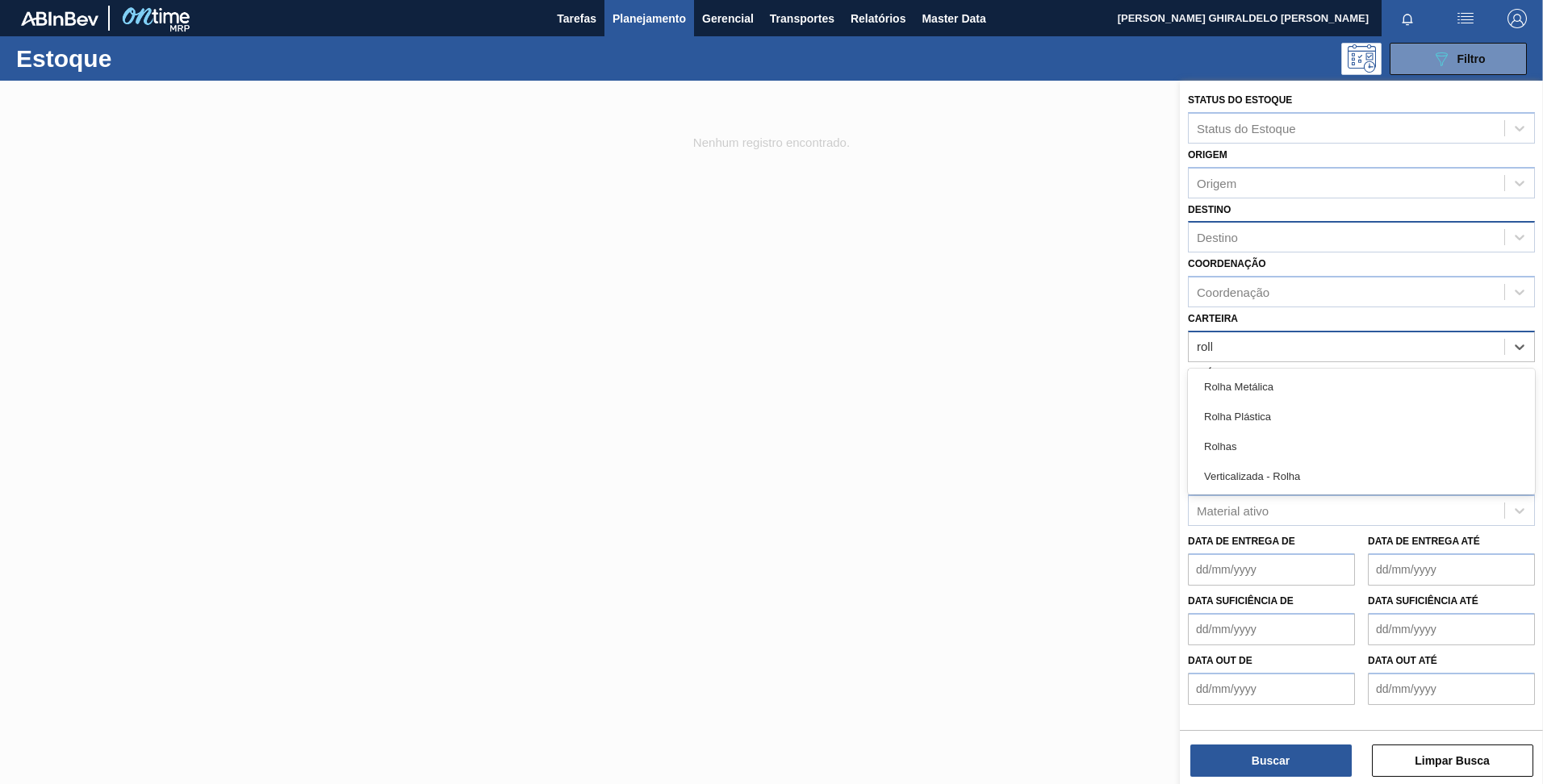
type input "rolhas"
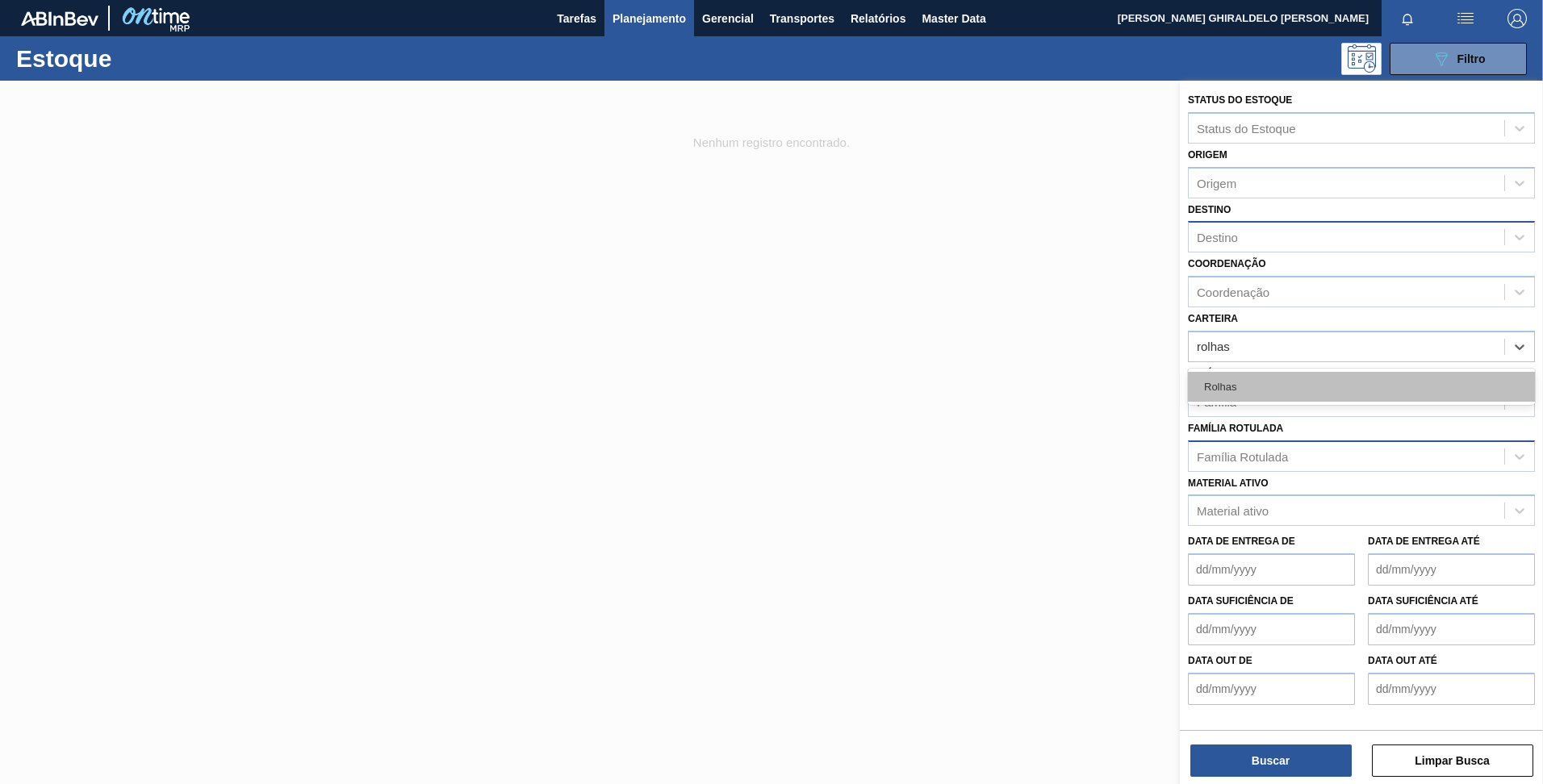
click at [1231, 387] on div "Rolhas" at bounding box center [1361, 387] width 347 height 30
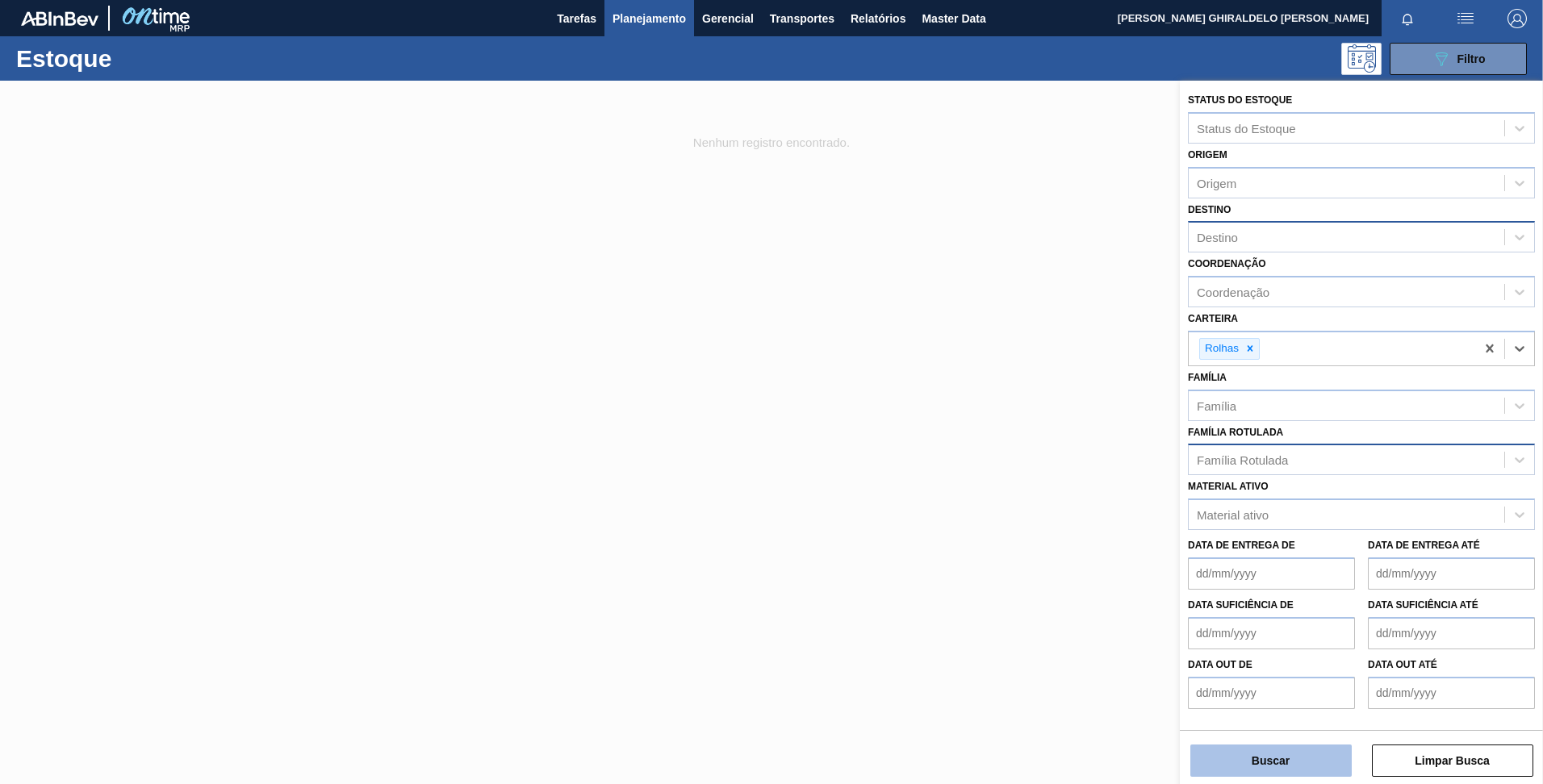
click at [1255, 755] on button "Buscar" at bounding box center [1271, 761] width 162 height 33
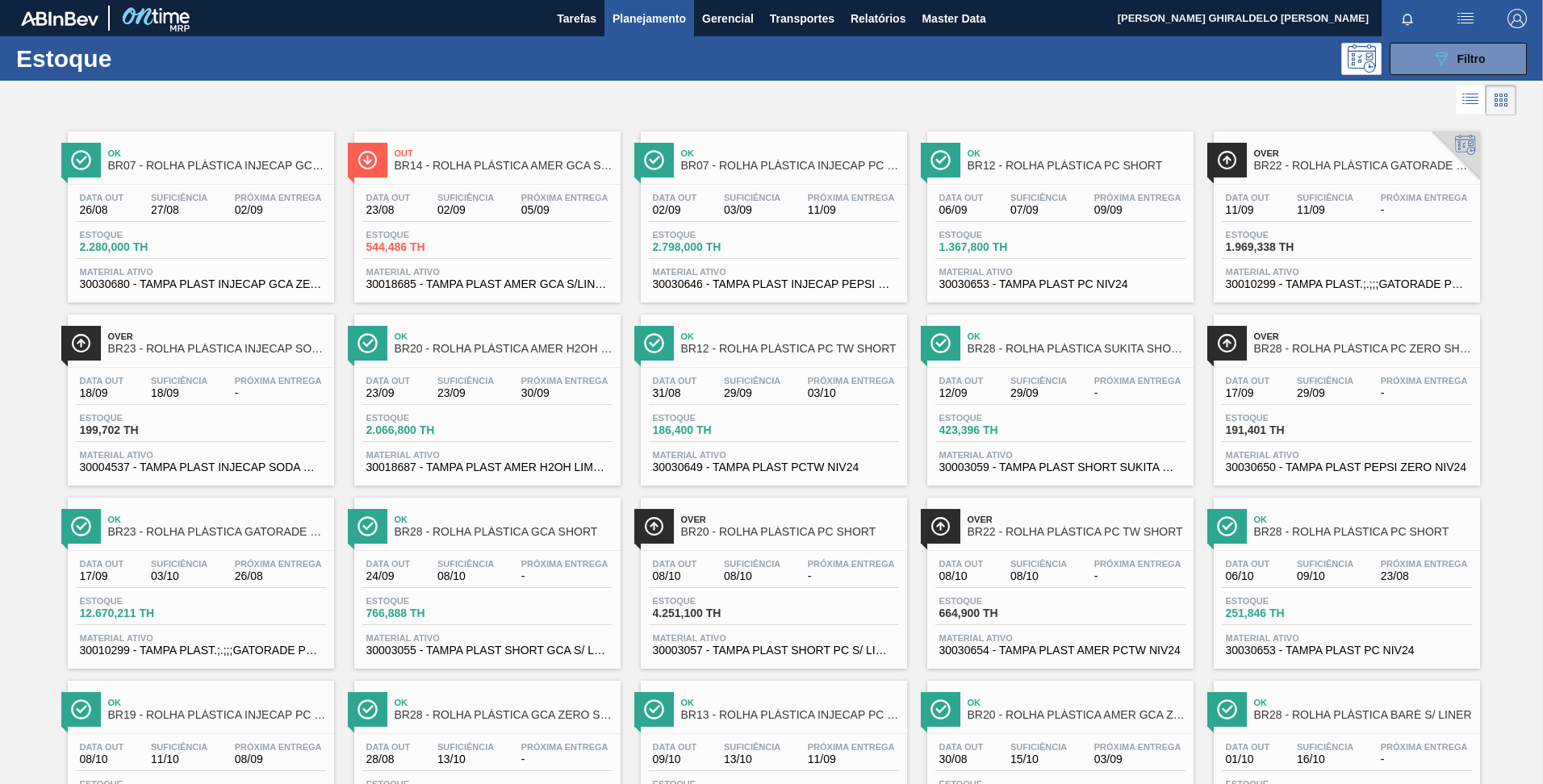
click at [476, 260] on div "Data out 23/08 Suficiência 02/09 Próxima Entrega 05/09 Estoque 544,486 TH Mater…" at bounding box center [488, 240] width 266 height 110
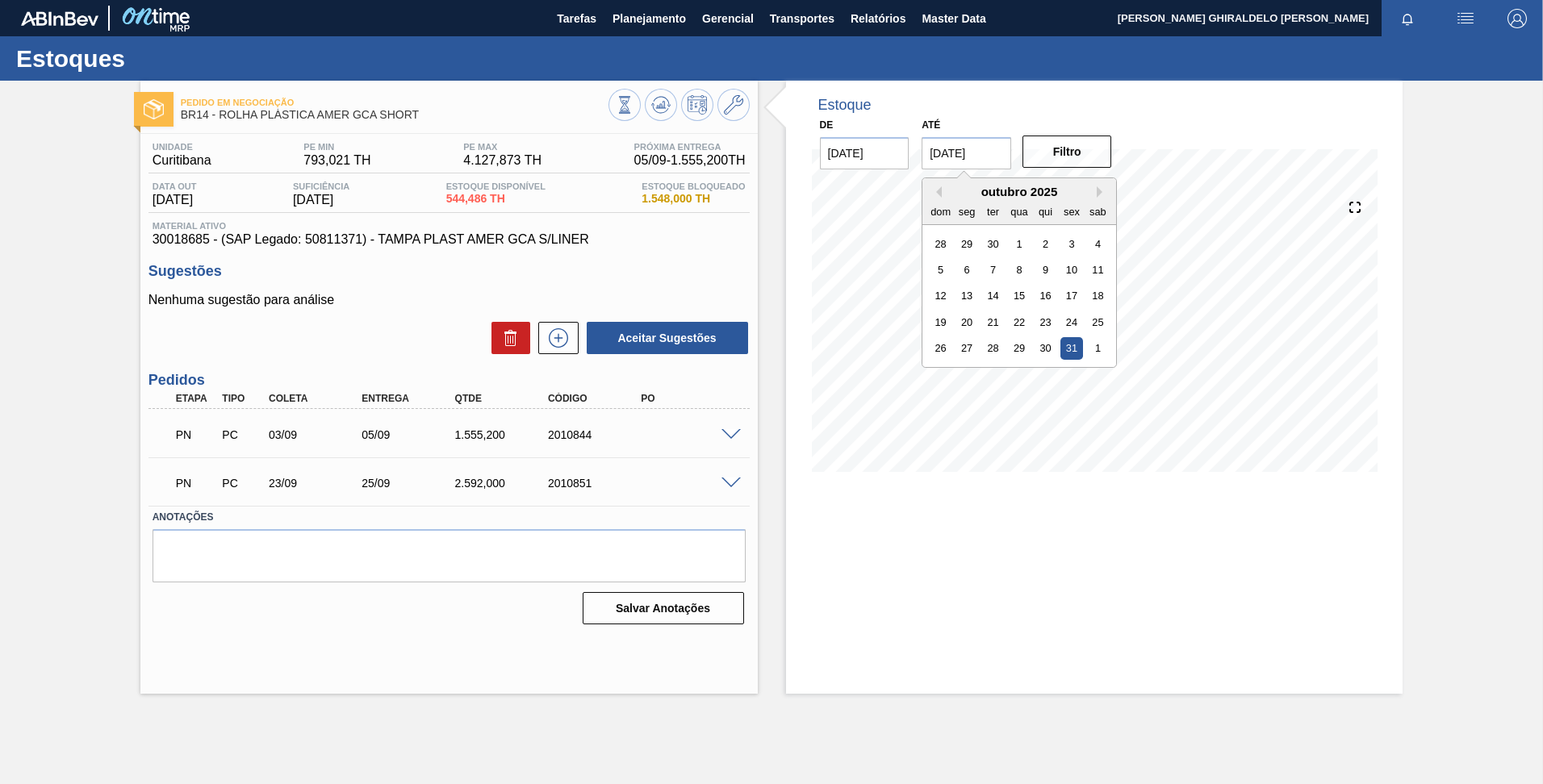
click at [992, 153] on input "[DATE]" at bounding box center [966, 153] width 90 height 33
click at [1102, 195] on button "Next Month" at bounding box center [1102, 192] width 11 height 11
click at [1101, 376] on div "6" at bounding box center [1097, 374] width 22 height 22
type input "[DATE]"
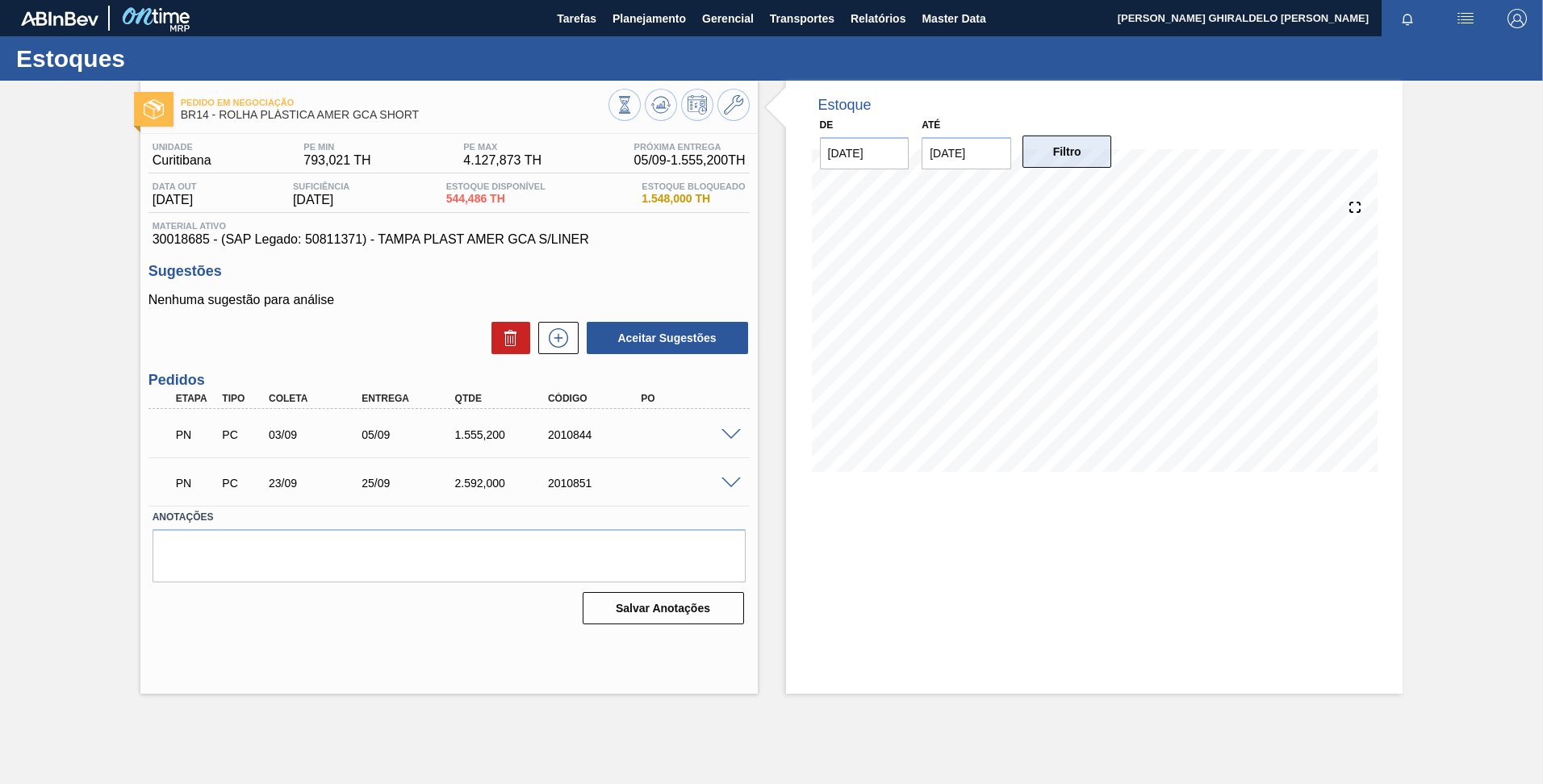
click at [1078, 156] on button "Filtro" at bounding box center [1066, 152] width 90 height 33
click at [649, 103] on button at bounding box center [661, 105] width 33 height 33
